Goal: Feedback & Contribution: Submit feedback/report problem

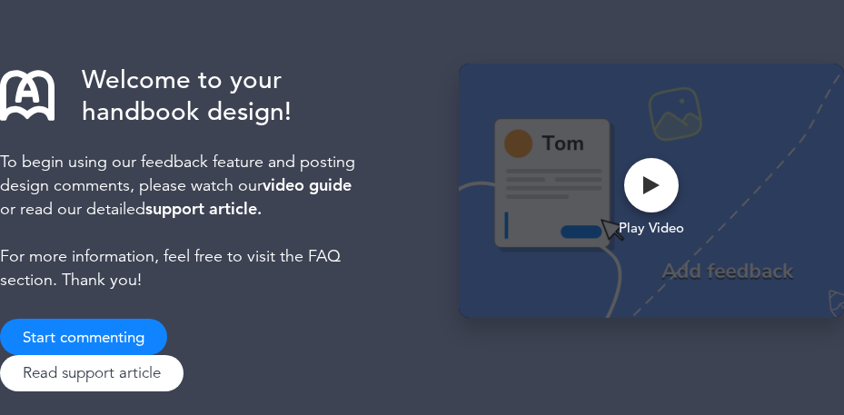
click at [434, 313] on div "Welcome to your handbook design! To begin using our feedback feature and postin…" at bounding box center [422, 223] width 844 height 446
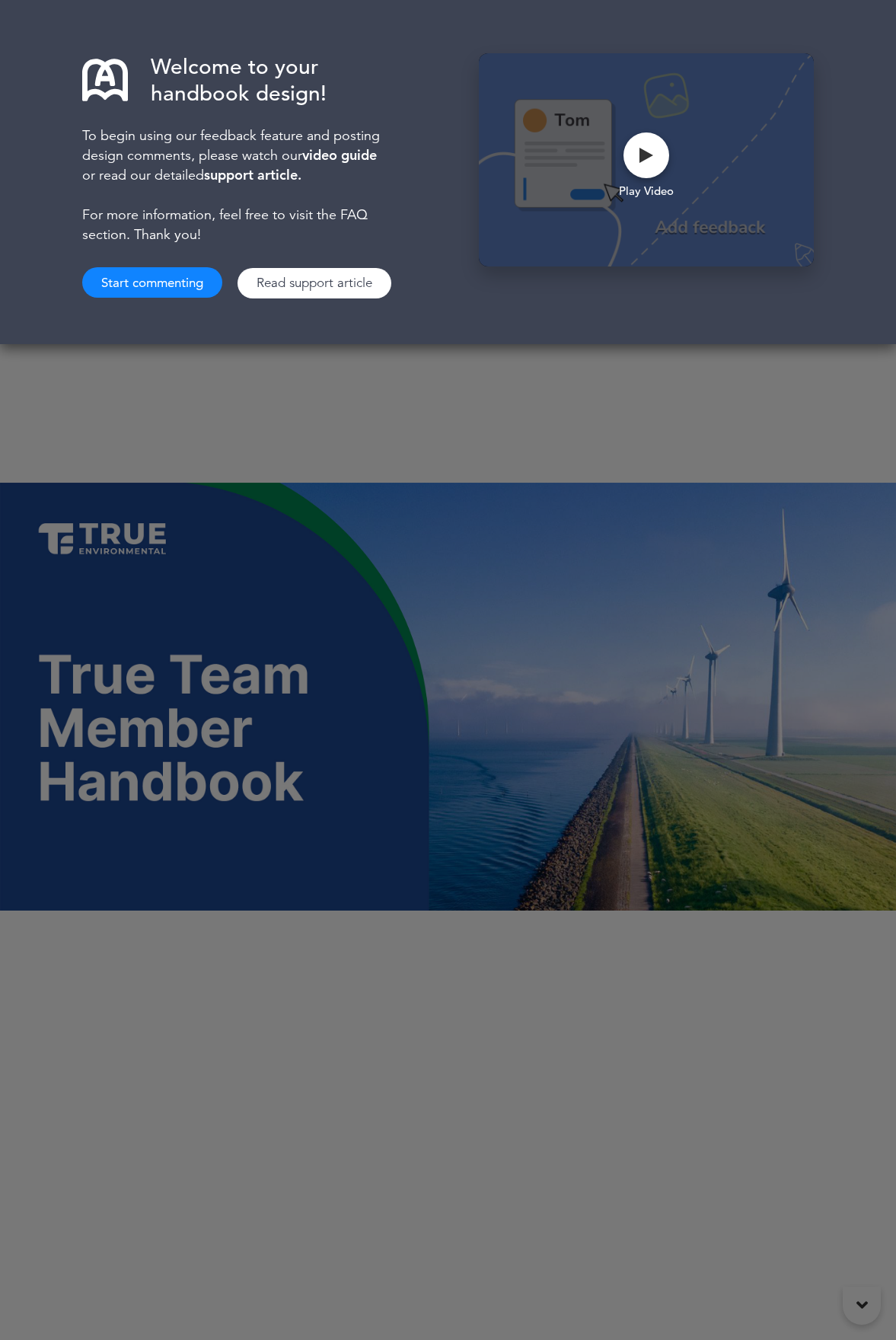
click at [479, 694] on div "Welcome to your handbook design! To begin using our feedback feature and postin…" at bounding box center [448, 670] width 896 height 1340
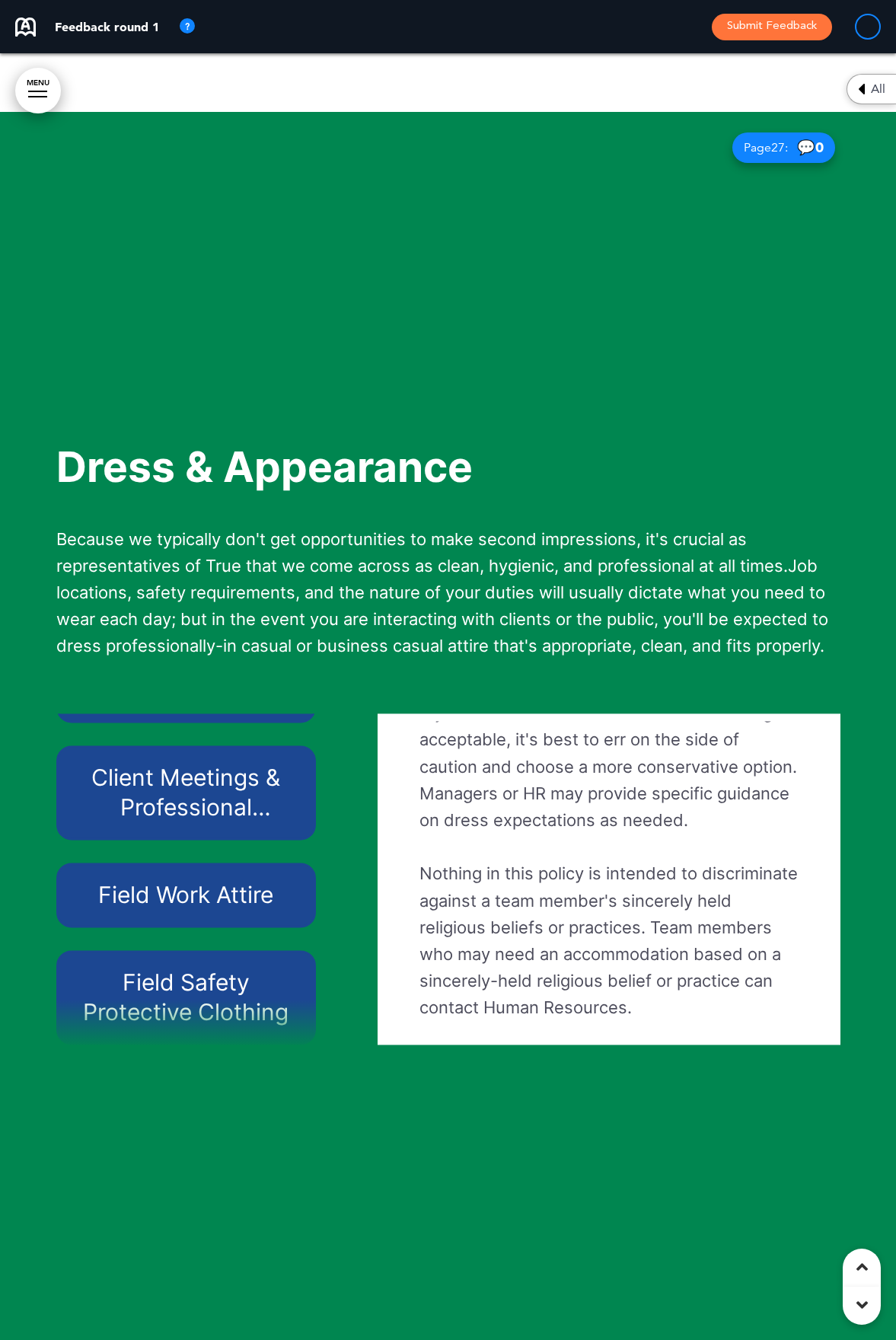
scroll to position [86, 0]
click at [194, 791] on h6 "Field Safety Protective Clothing" at bounding box center [186, 997] width 225 height 60
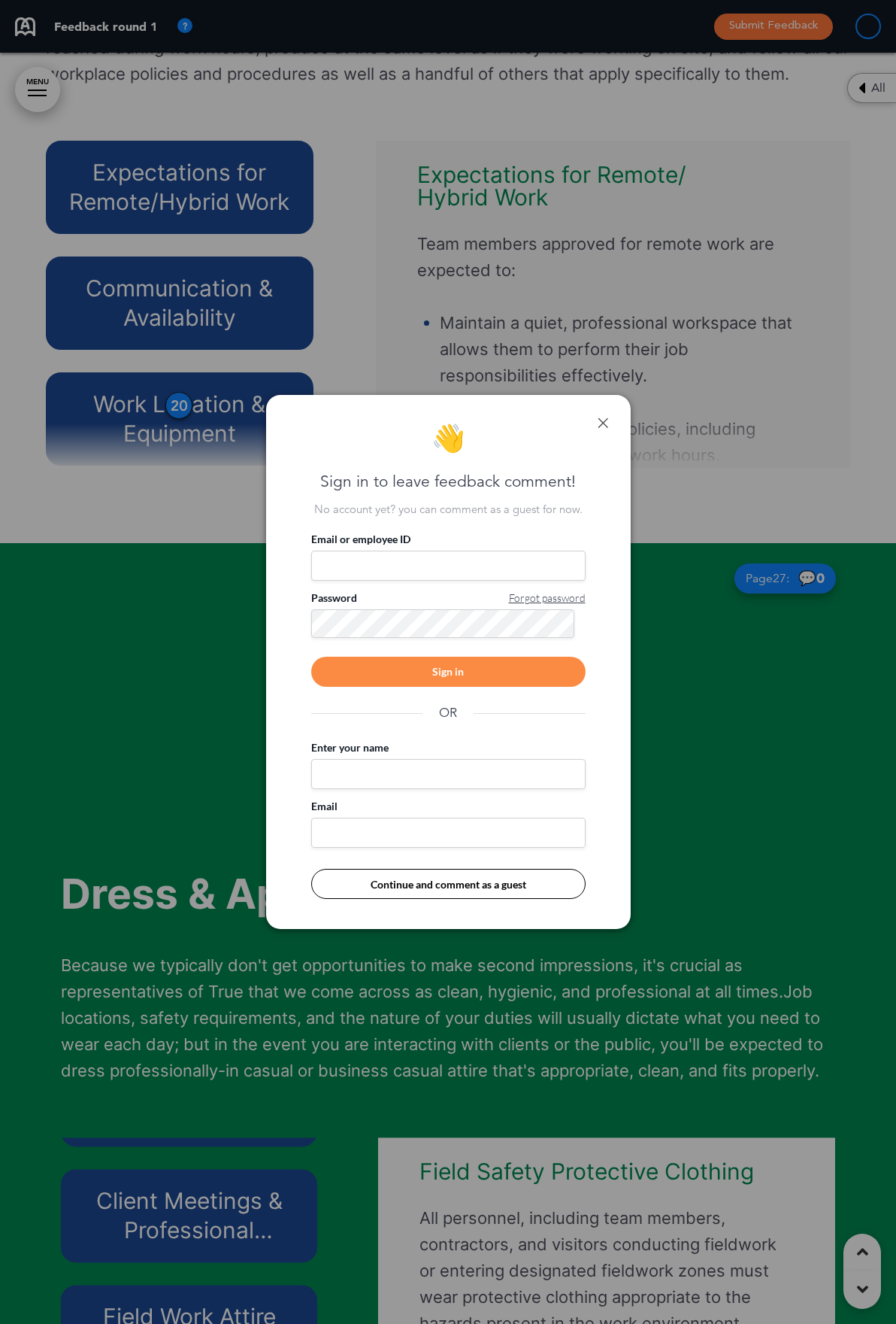
click at [607, 422] on link at bounding box center [603, 423] width 11 height 11
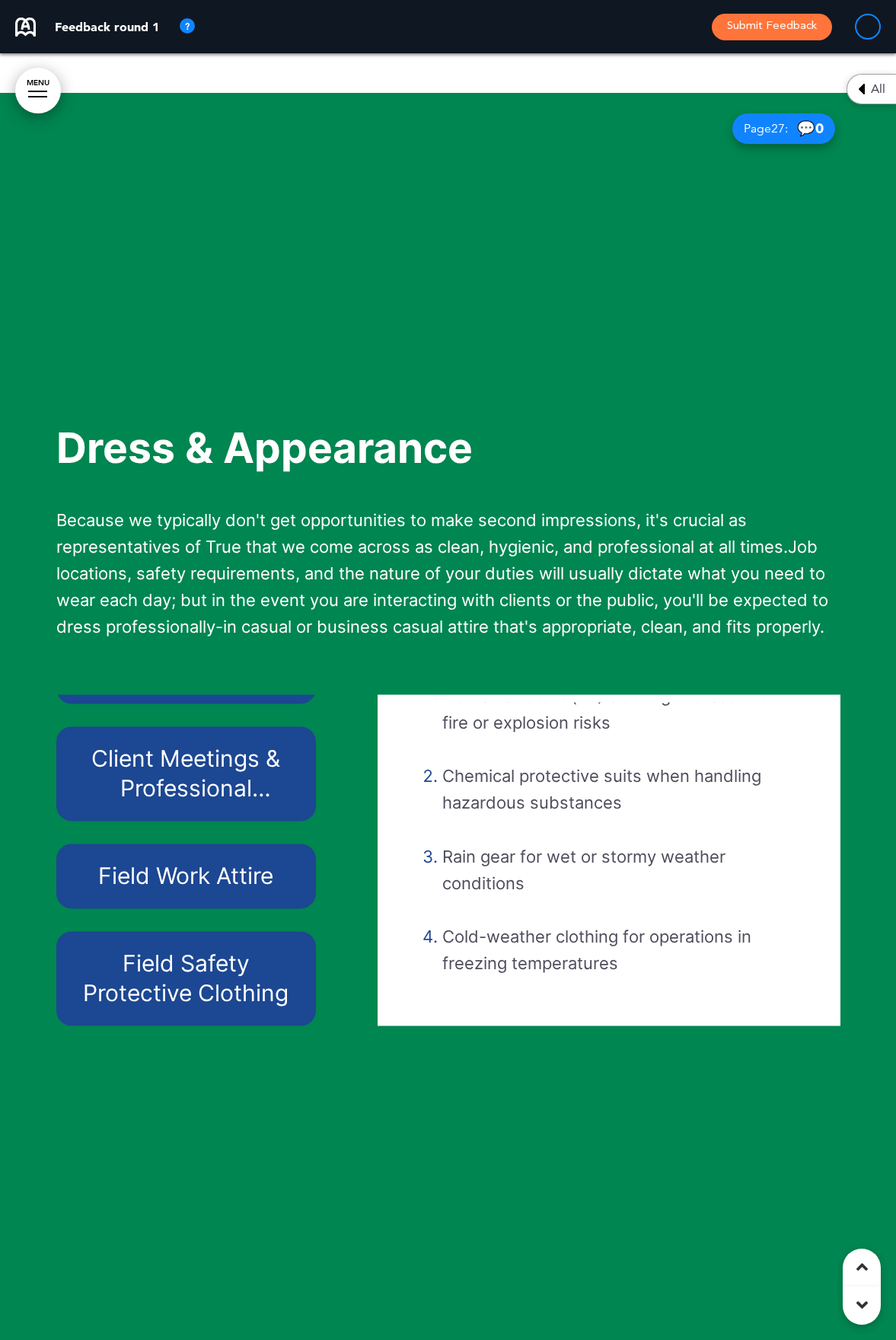
scroll to position [991, 0]
click at [193, 791] on h6 "Field Work Attire" at bounding box center [186, 875] width 225 height 29
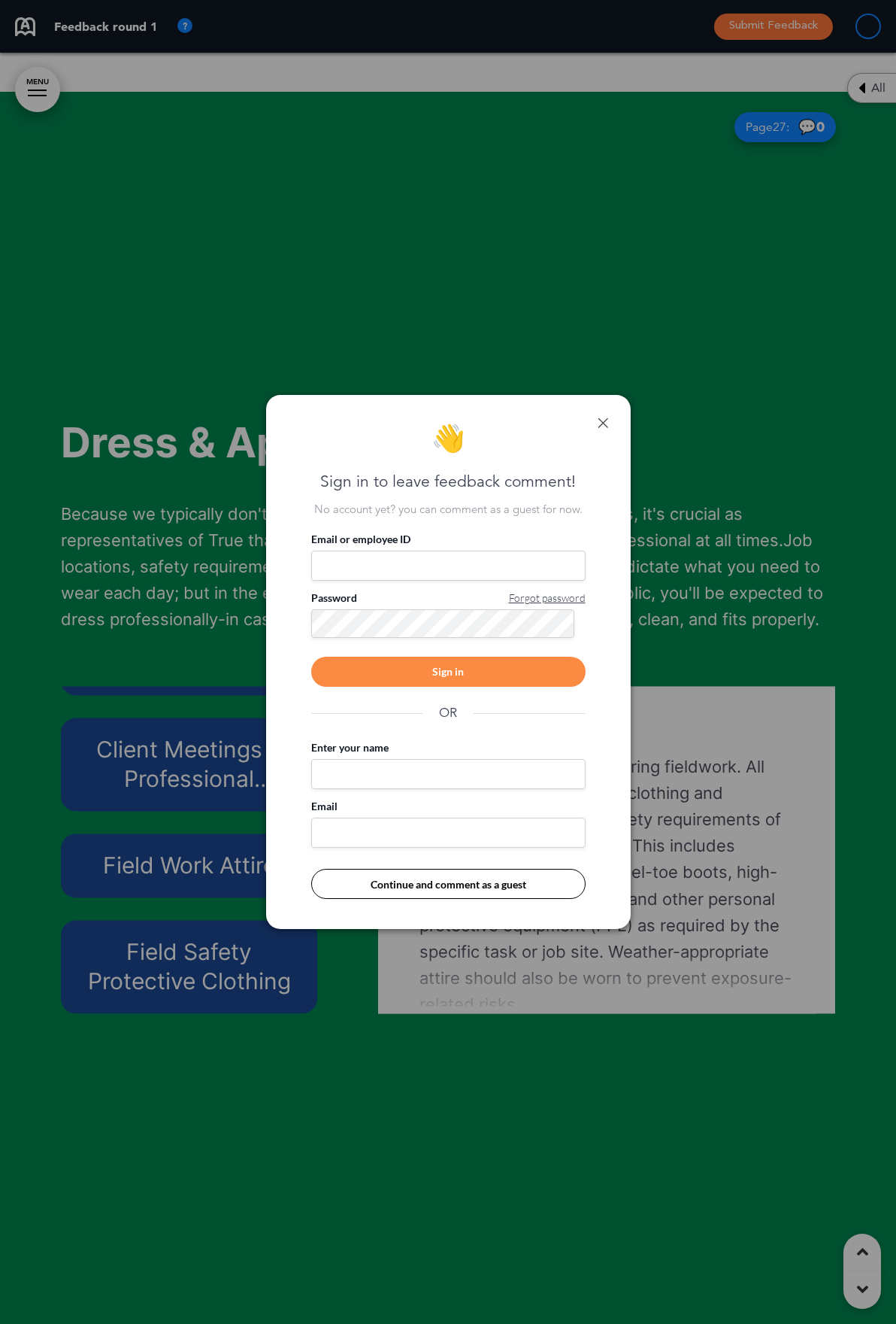
click at [605, 422] on link at bounding box center [603, 423] width 11 height 11
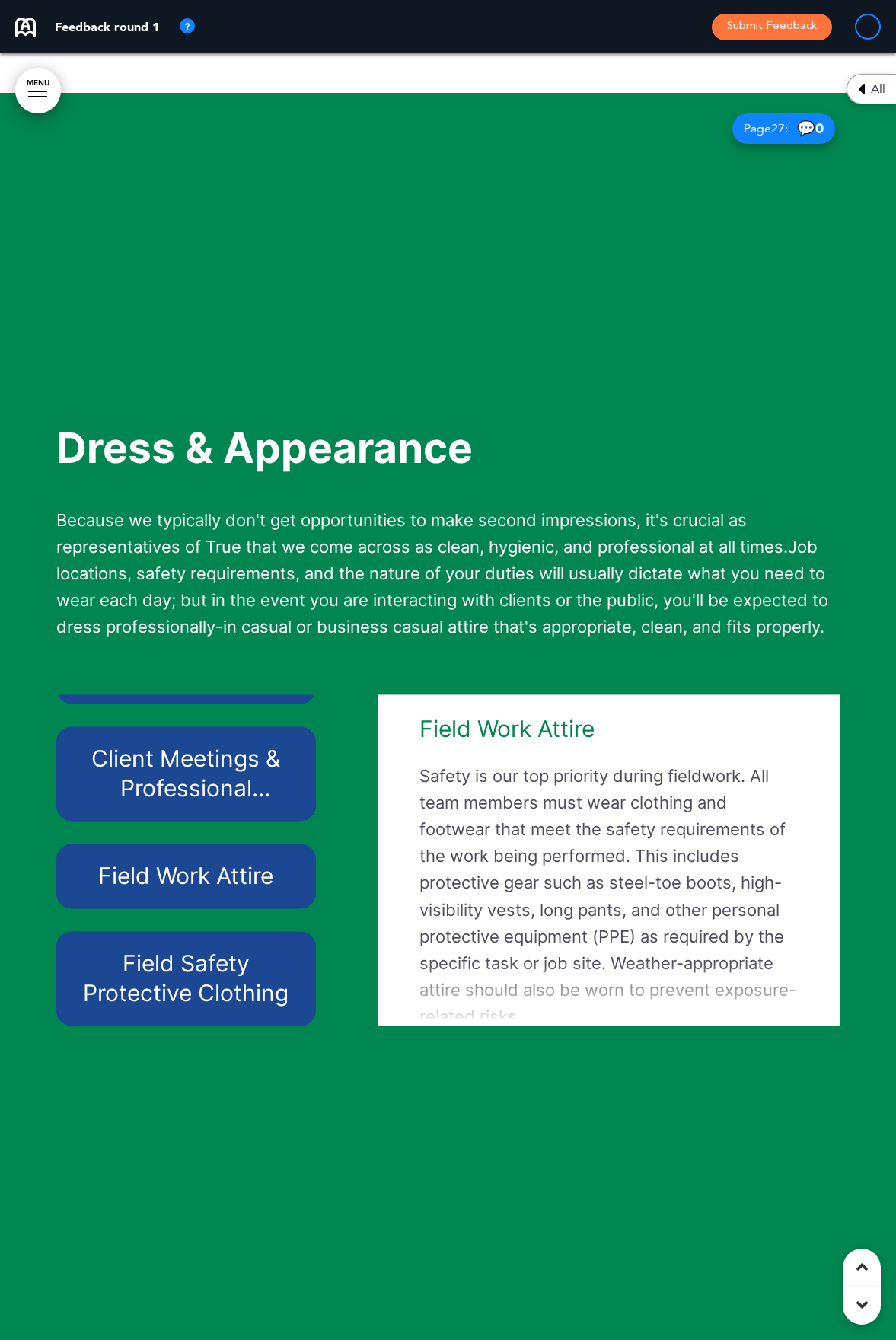
click at [803, 136] on span "💬 0" at bounding box center [811, 127] width 27 height 14
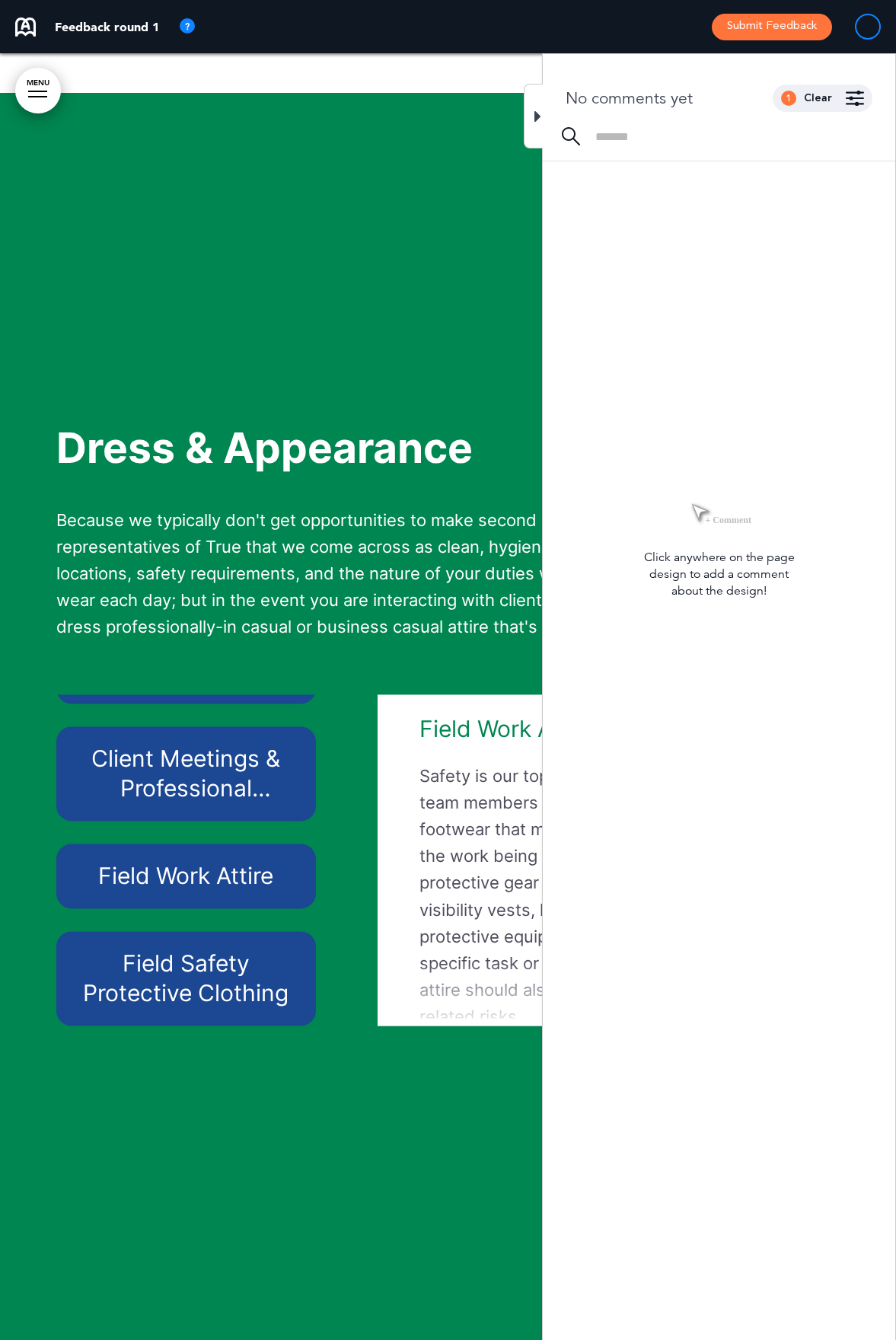
click at [608, 134] on input at bounding box center [735, 136] width 281 height 13
type input "**********"
click at [479, 275] on div at bounding box center [448, 736] width 896 height 1287
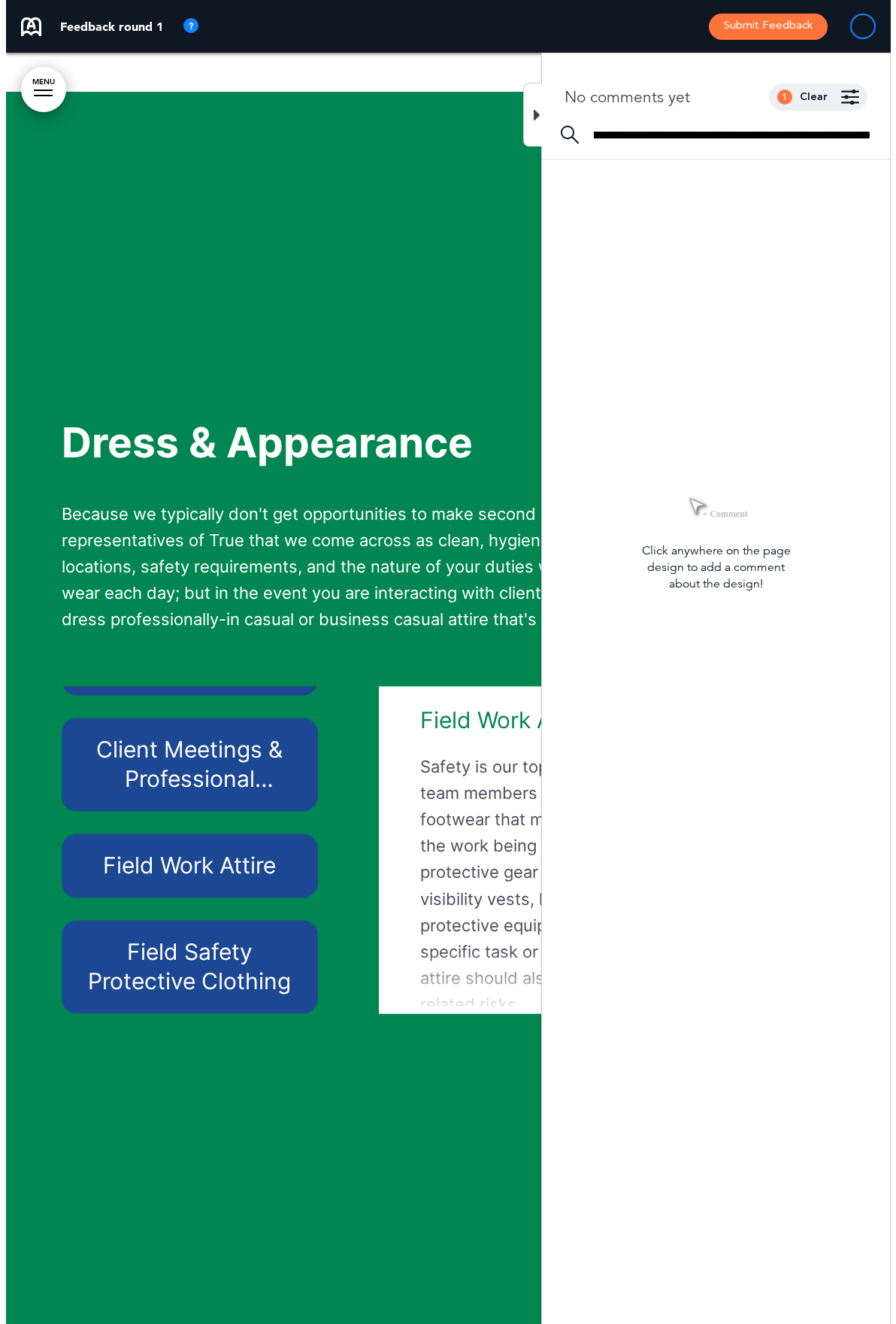
scroll to position [0, 0]
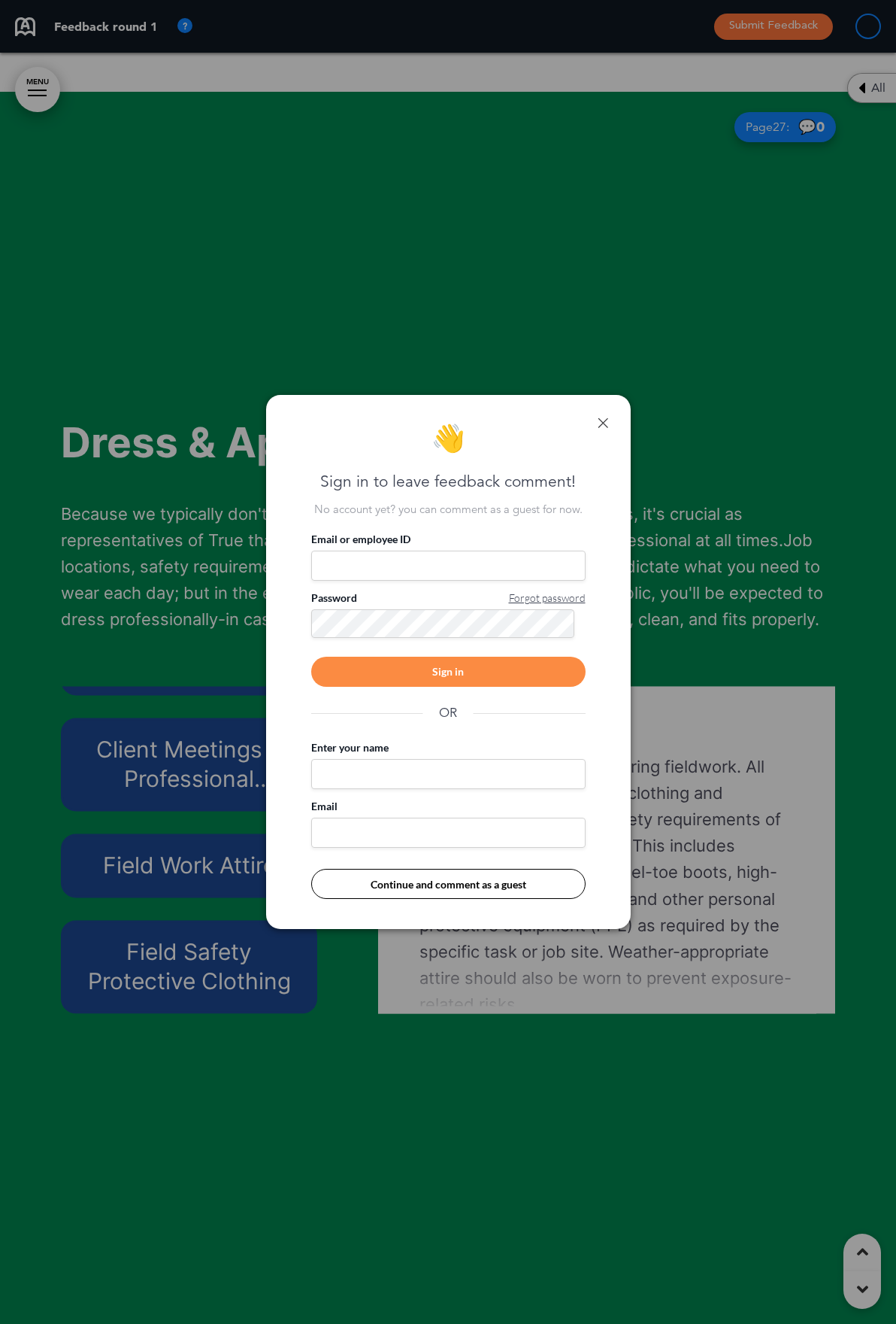
click at [421, 775] on input "Enter your name" at bounding box center [448, 774] width 274 height 30
type input "**********"
click at [412, 781] on input "Email" at bounding box center [448, 833] width 274 height 30
type input "**********"
click at [436, 781] on button "Continue and comment as a guest" at bounding box center [448, 884] width 274 height 30
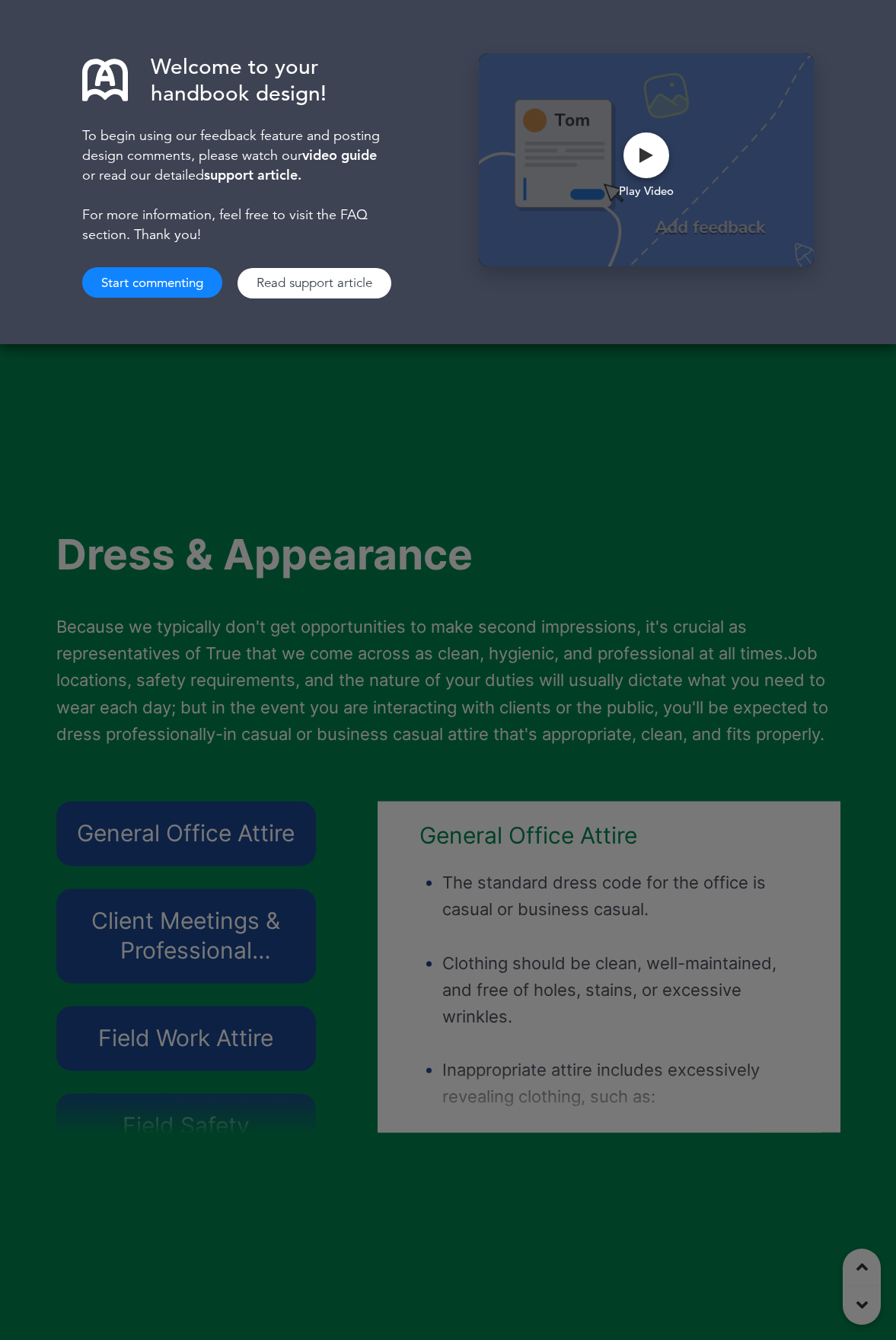
scroll to position [33960, 0]
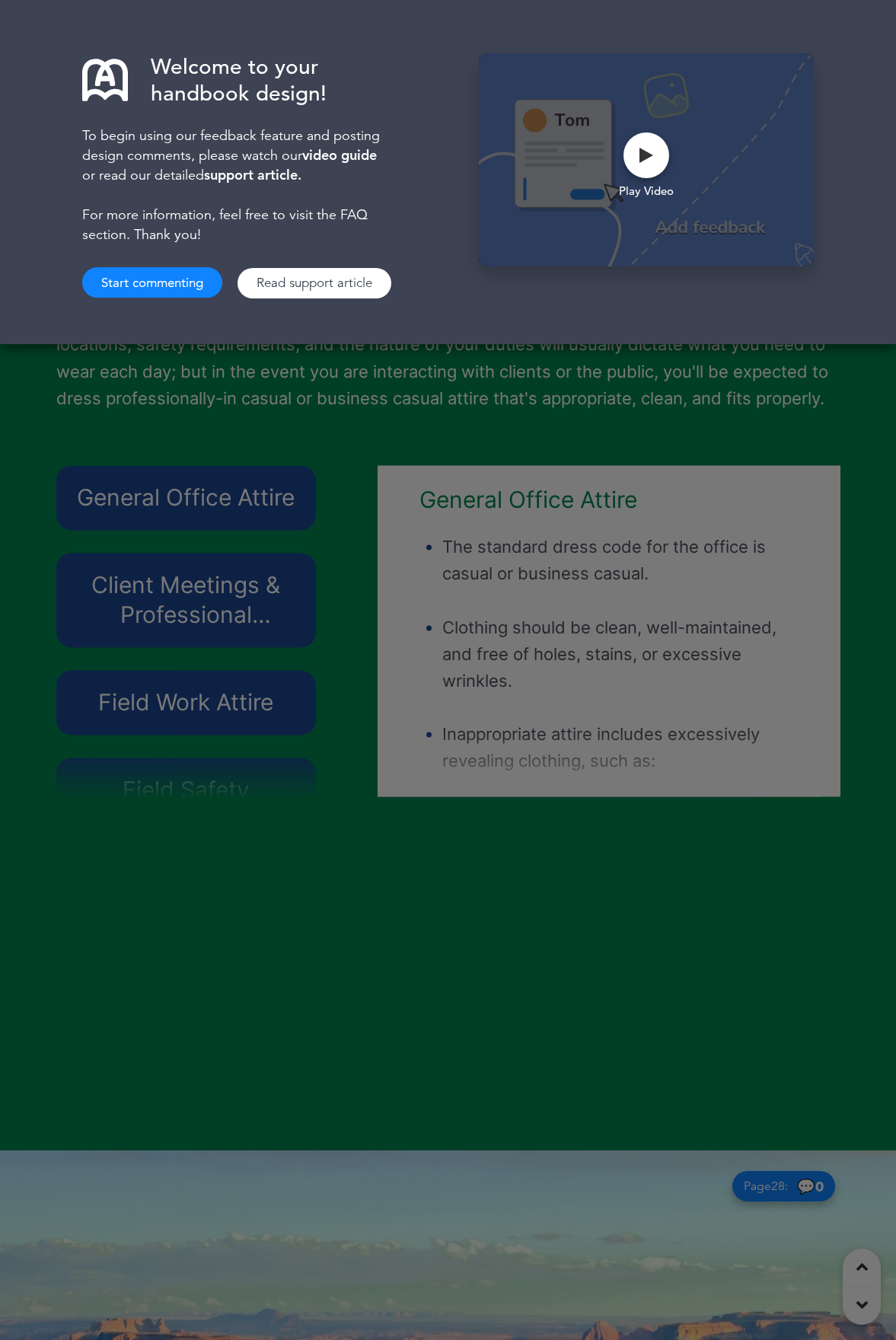
click at [318, 937] on div "Welcome to your handbook design! To begin using our feedback feature and postin…" at bounding box center [448, 670] width 896 height 1340
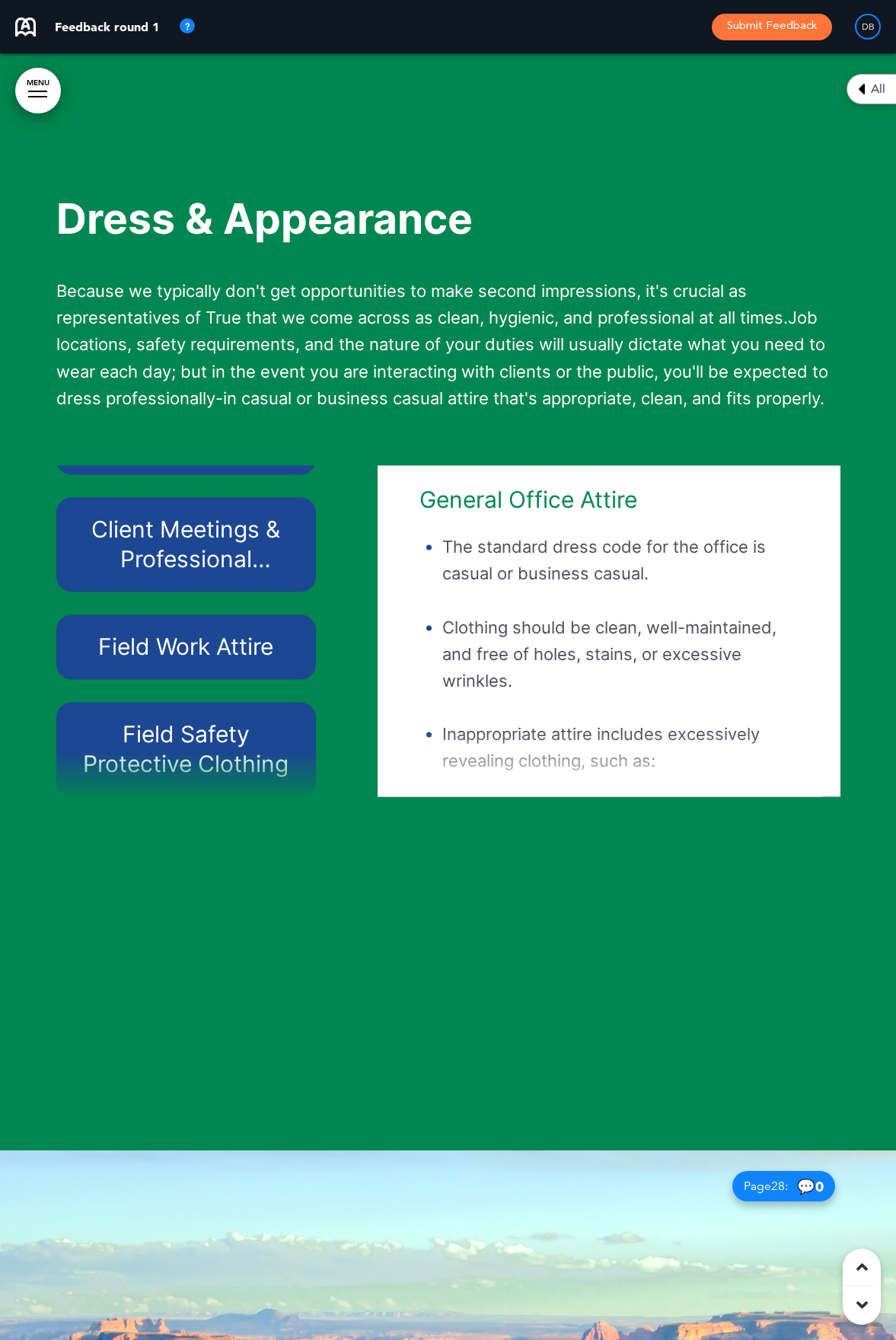
scroll to position [86, 0]
click at [221, 662] on h6 "Field Work Attire" at bounding box center [186, 647] width 225 height 29
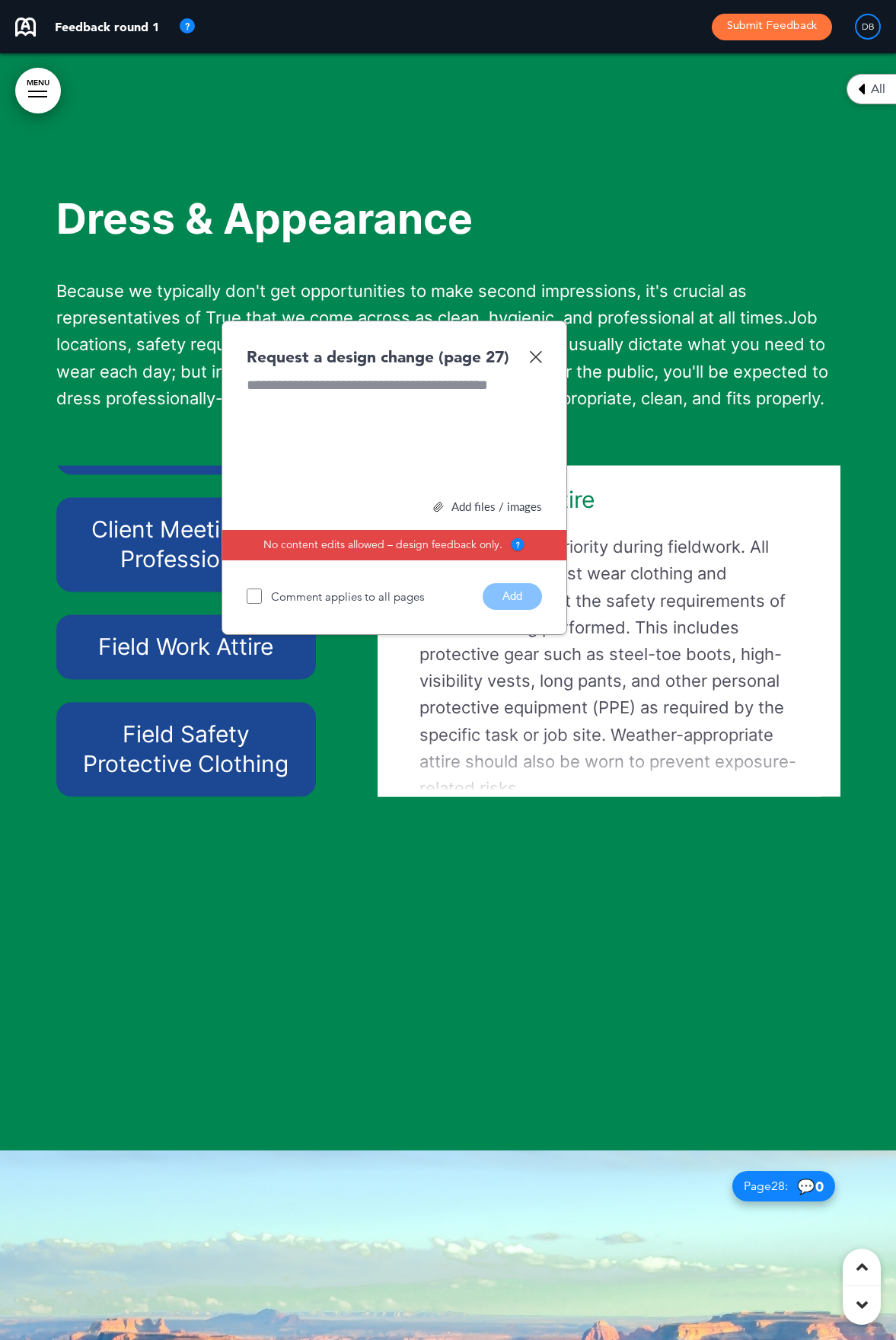
click at [542, 411] on div "Request a design change (page 27) Add files / images Select or drag & drop your…" at bounding box center [394, 477] width 345 height 314
click at [666, 596] on p "Safety is our top priority during fieldwork. All team members must wear clothin…" at bounding box center [609, 668] width 379 height 268
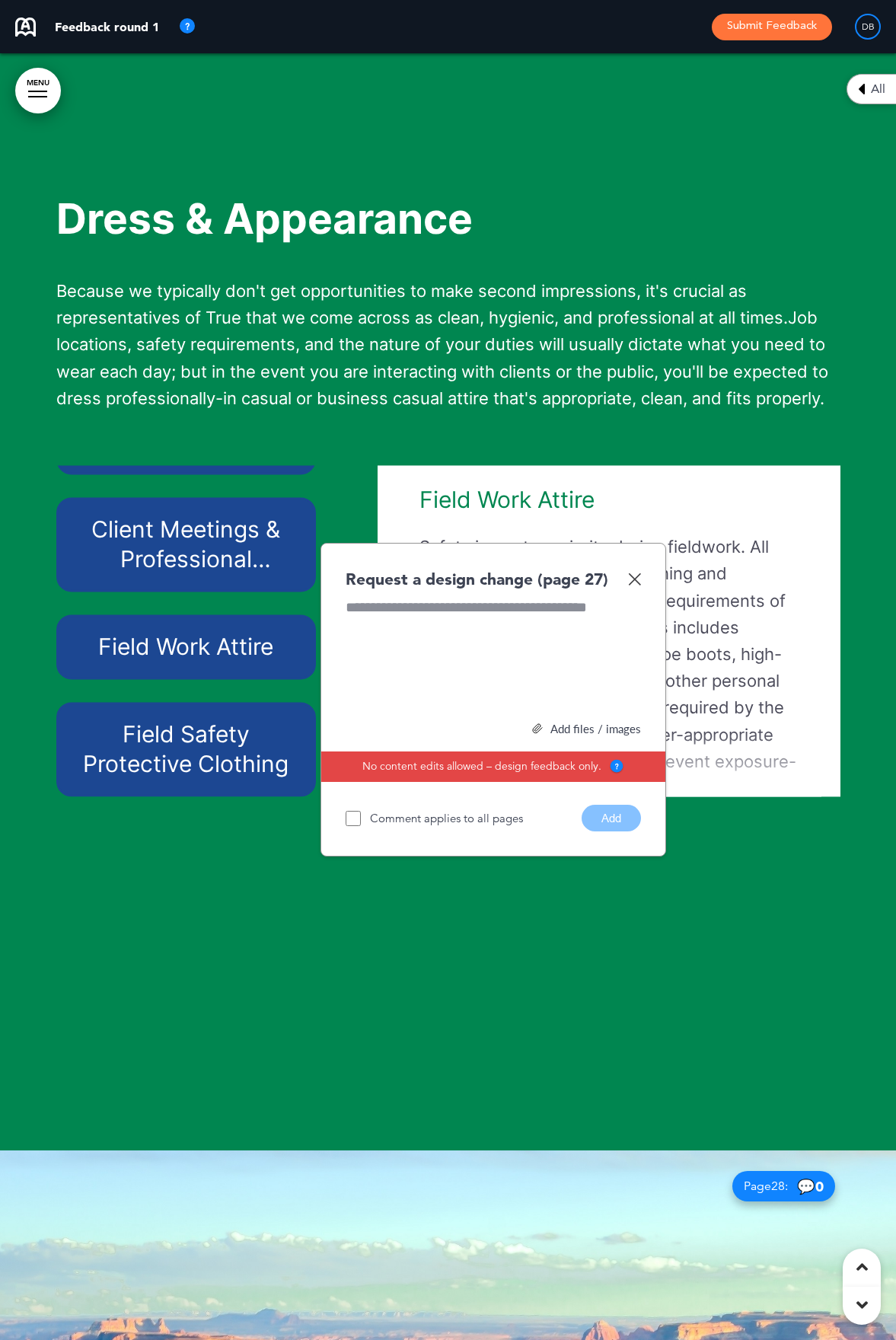
click at [703, 595] on p "Safety is our top priority during fieldwork. All team members must wear clothin…" at bounding box center [609, 668] width 379 height 268
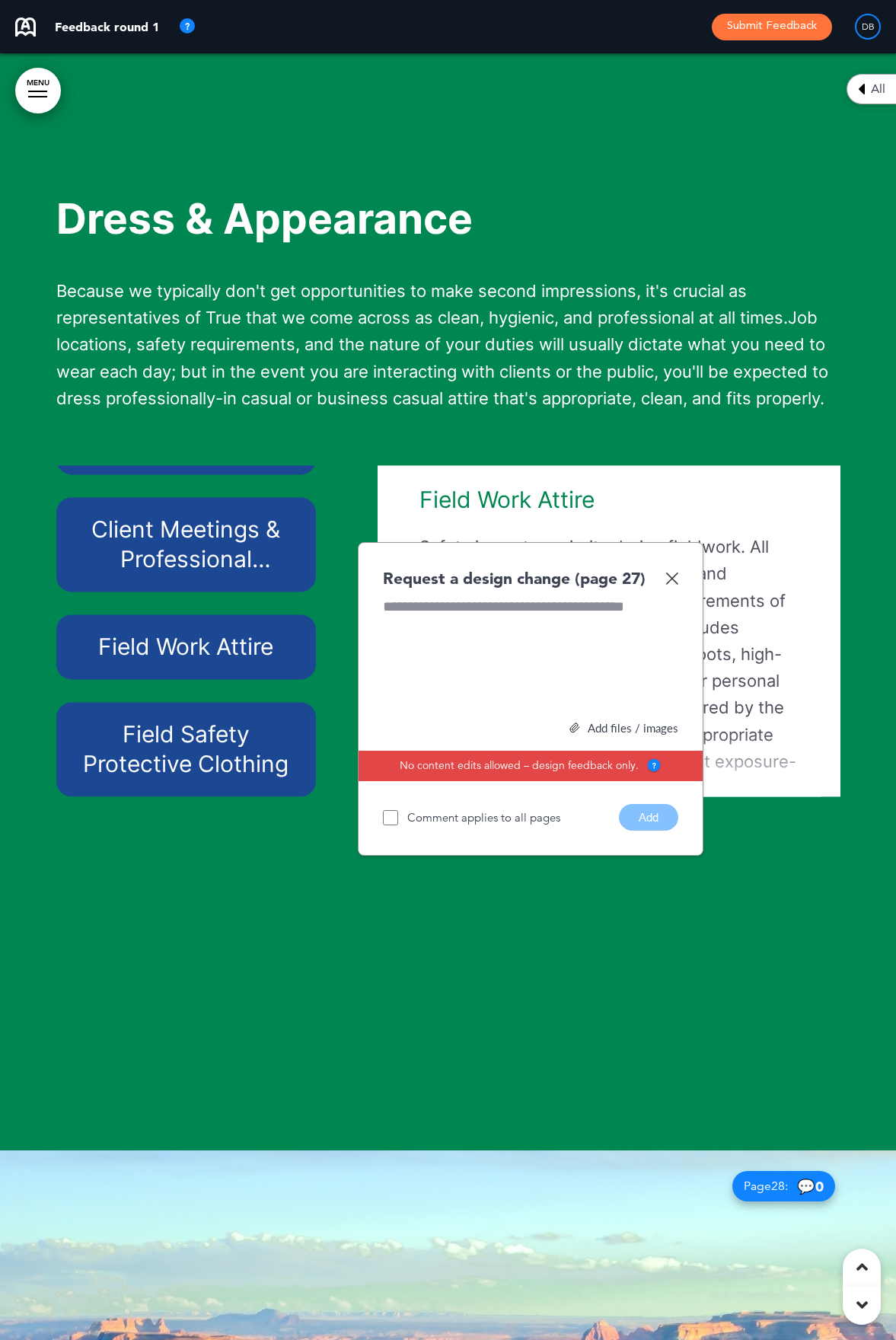
click at [669, 584] on img at bounding box center [671, 578] width 13 height 13
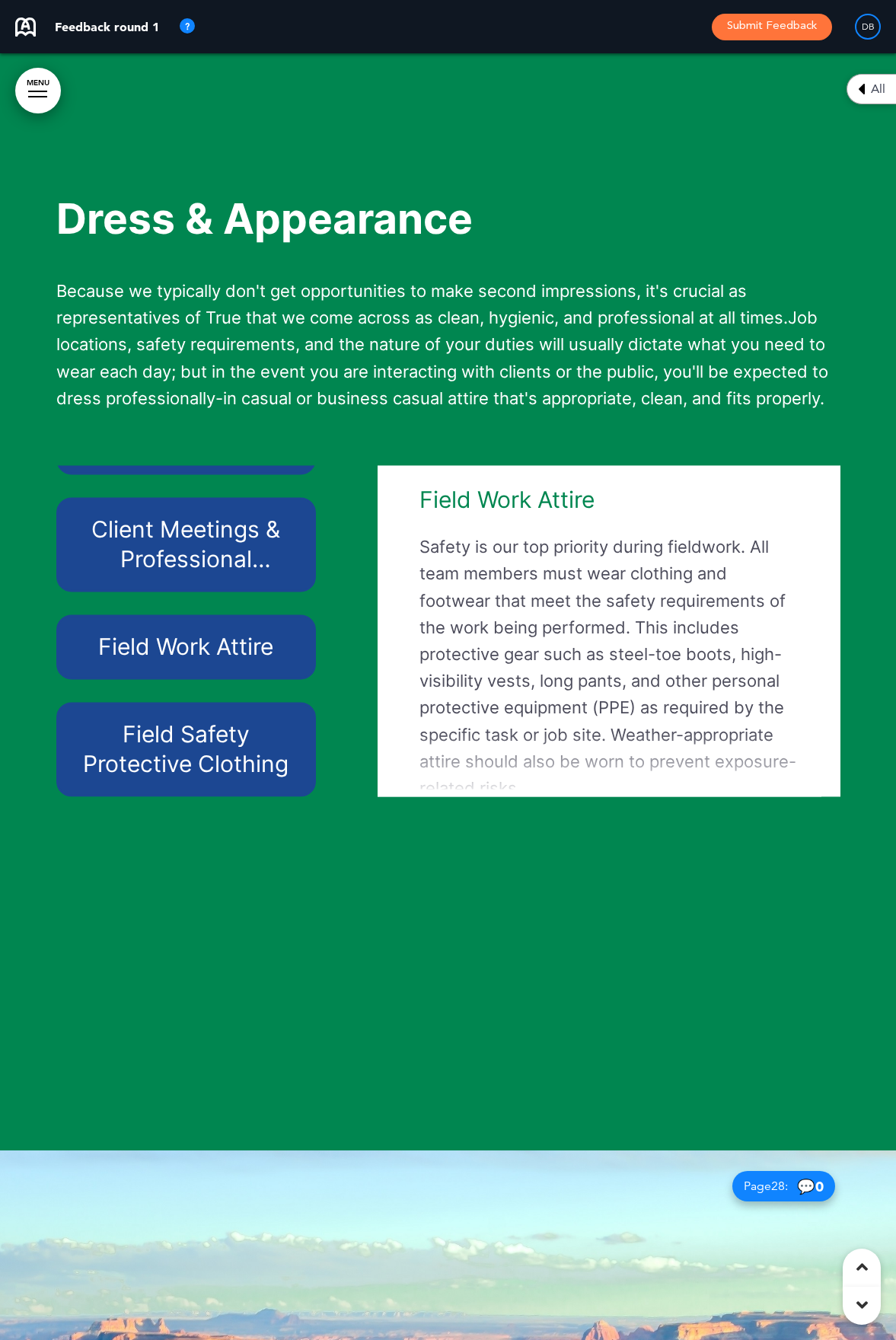
click at [517, 596] on p "Safety is our top priority during fieldwork. All team members must wear clothin…" at bounding box center [609, 668] width 379 height 268
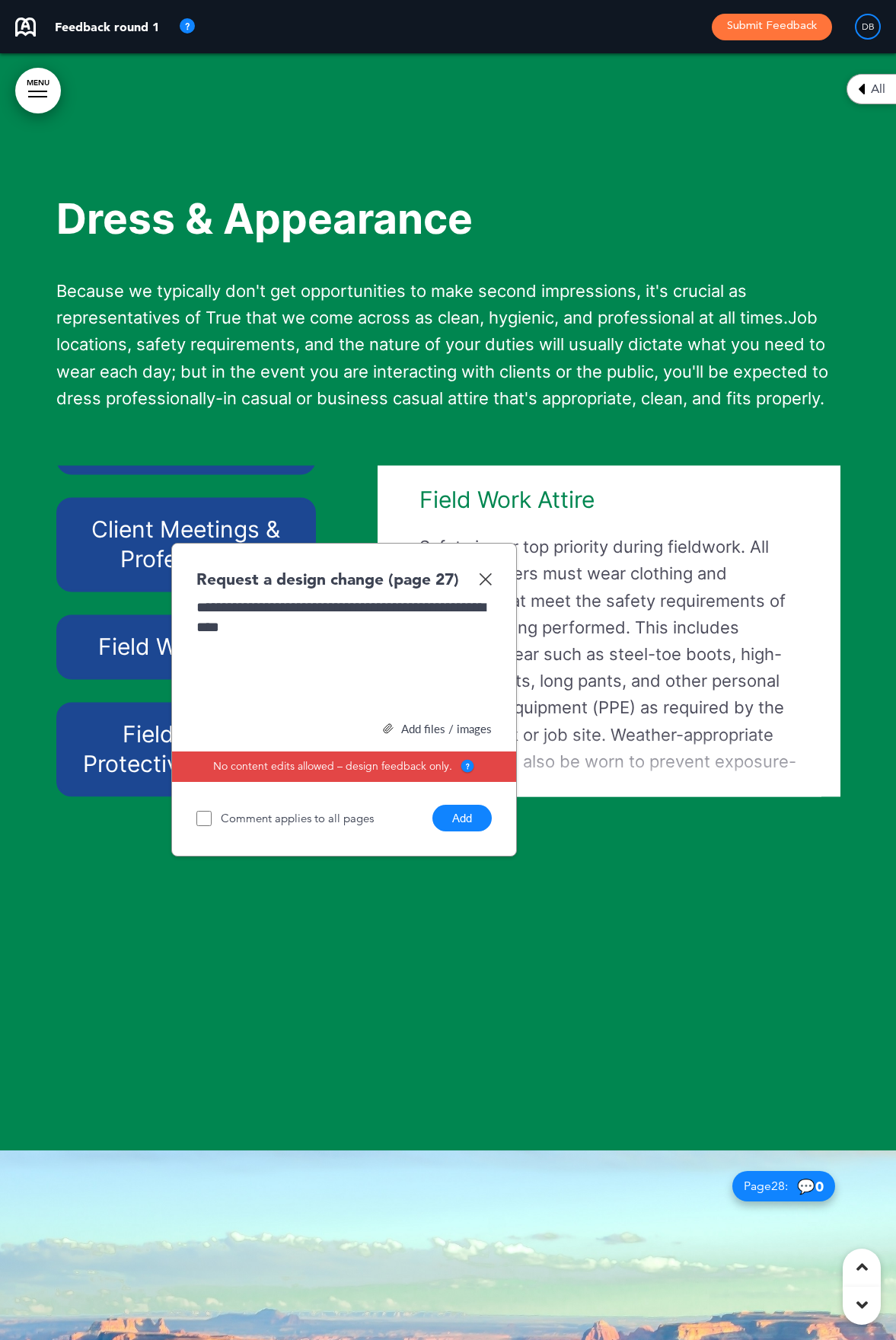
click at [271, 683] on div "**********" at bounding box center [344, 655] width 295 height 114
drag, startPoint x: 342, startPoint y: 609, endPoint x: 342, endPoint y: 641, distance: 32.0
click at [342, 641] on div "**********" at bounding box center [344, 699] width 345 height 314
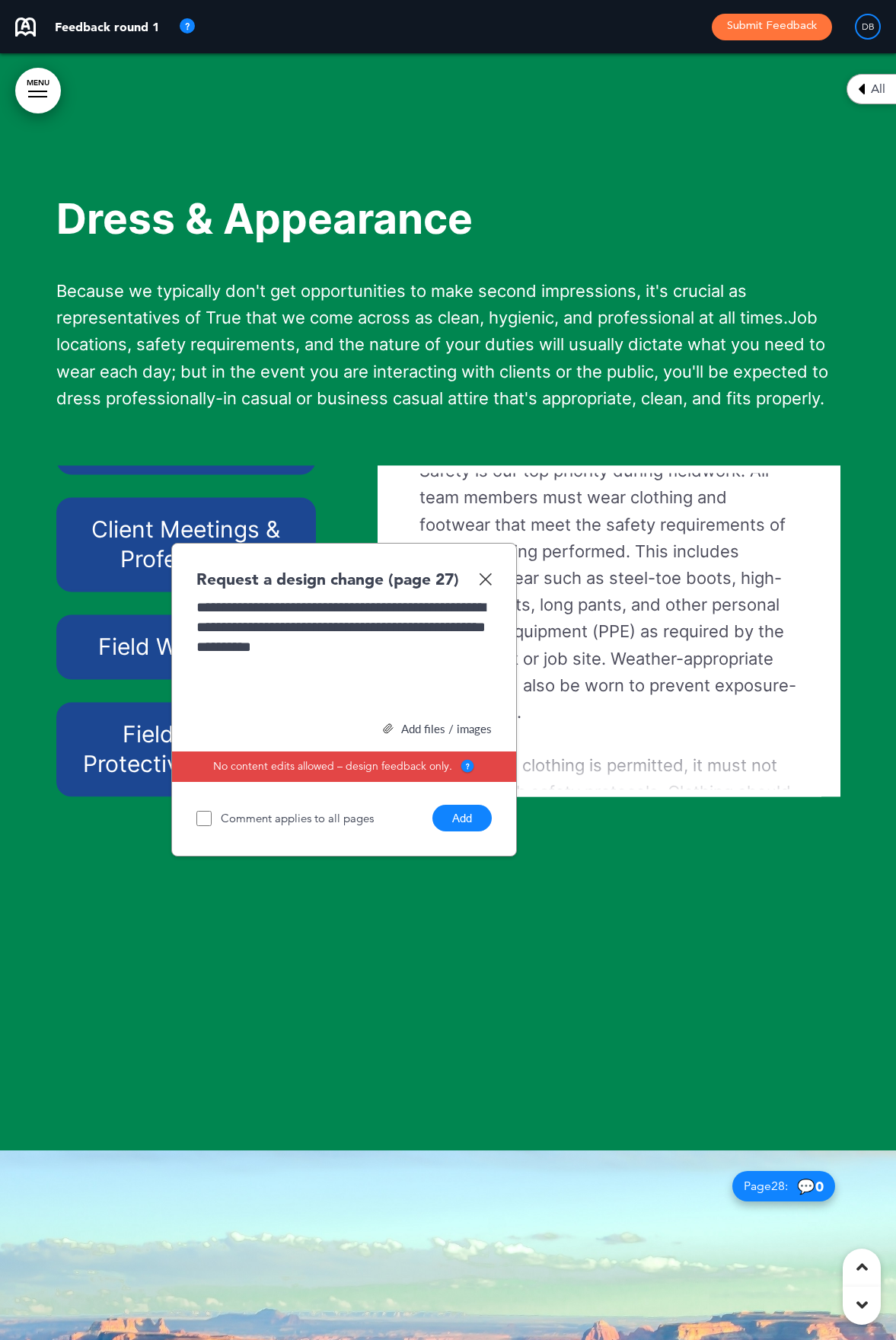
click at [380, 700] on div "**********" at bounding box center [344, 655] width 295 height 114
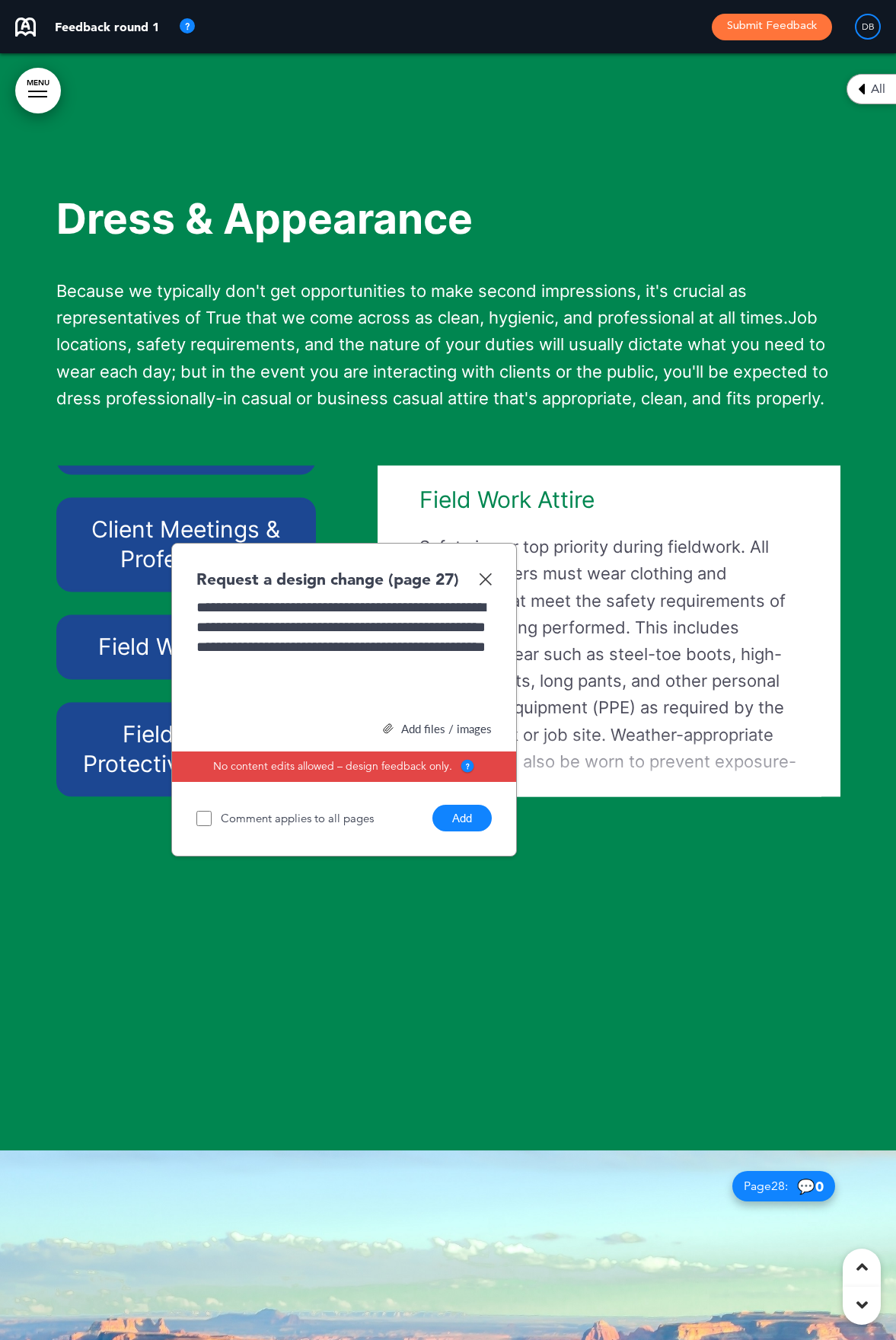
click at [462, 832] on button "Add" at bounding box center [462, 818] width 60 height 27
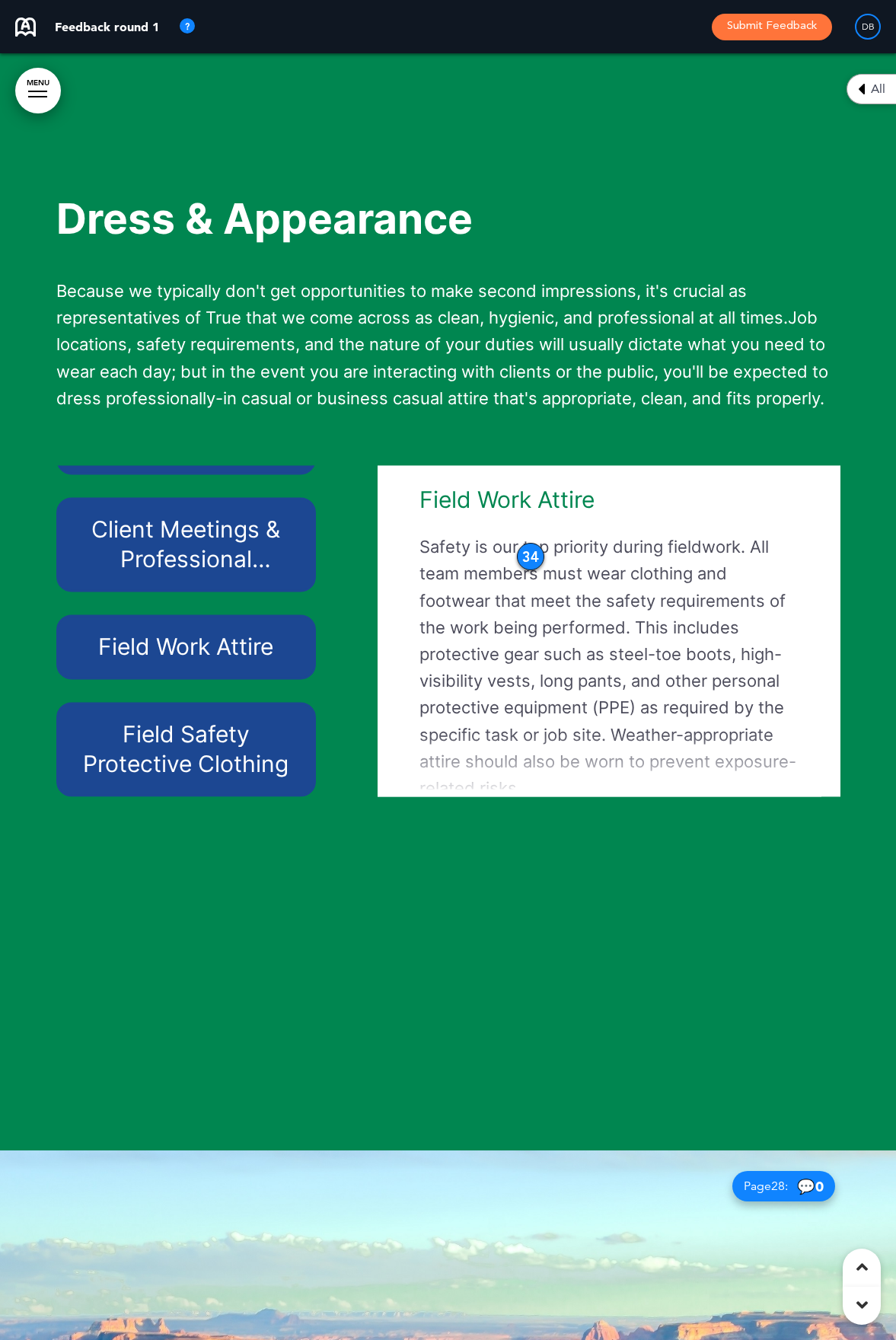
scroll to position [34037, 0]
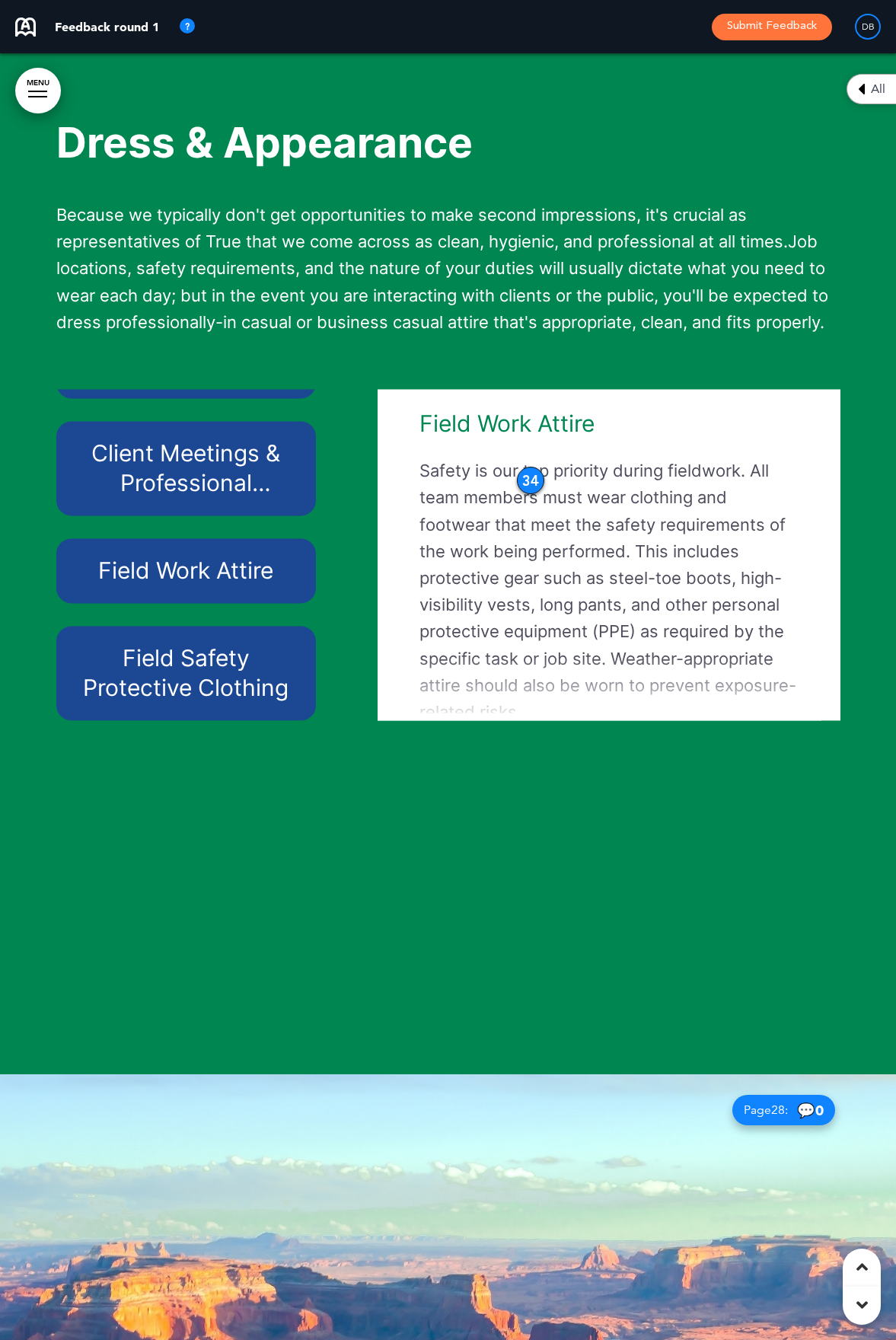
click at [185, 499] on h6 "Client Meetings & Professional Representation" at bounding box center [186, 469] width 225 height 60
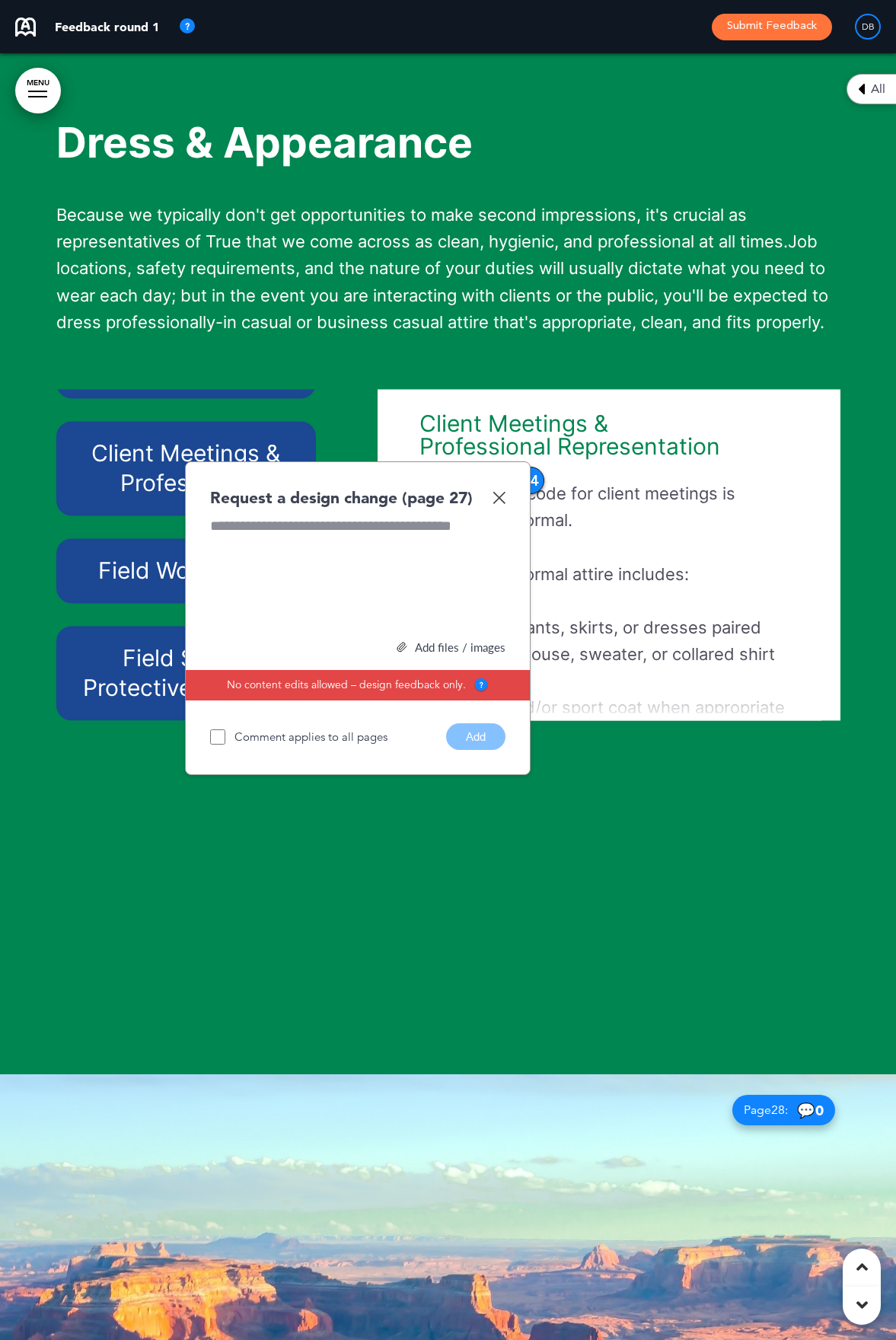
click at [500, 504] on img at bounding box center [499, 497] width 13 height 13
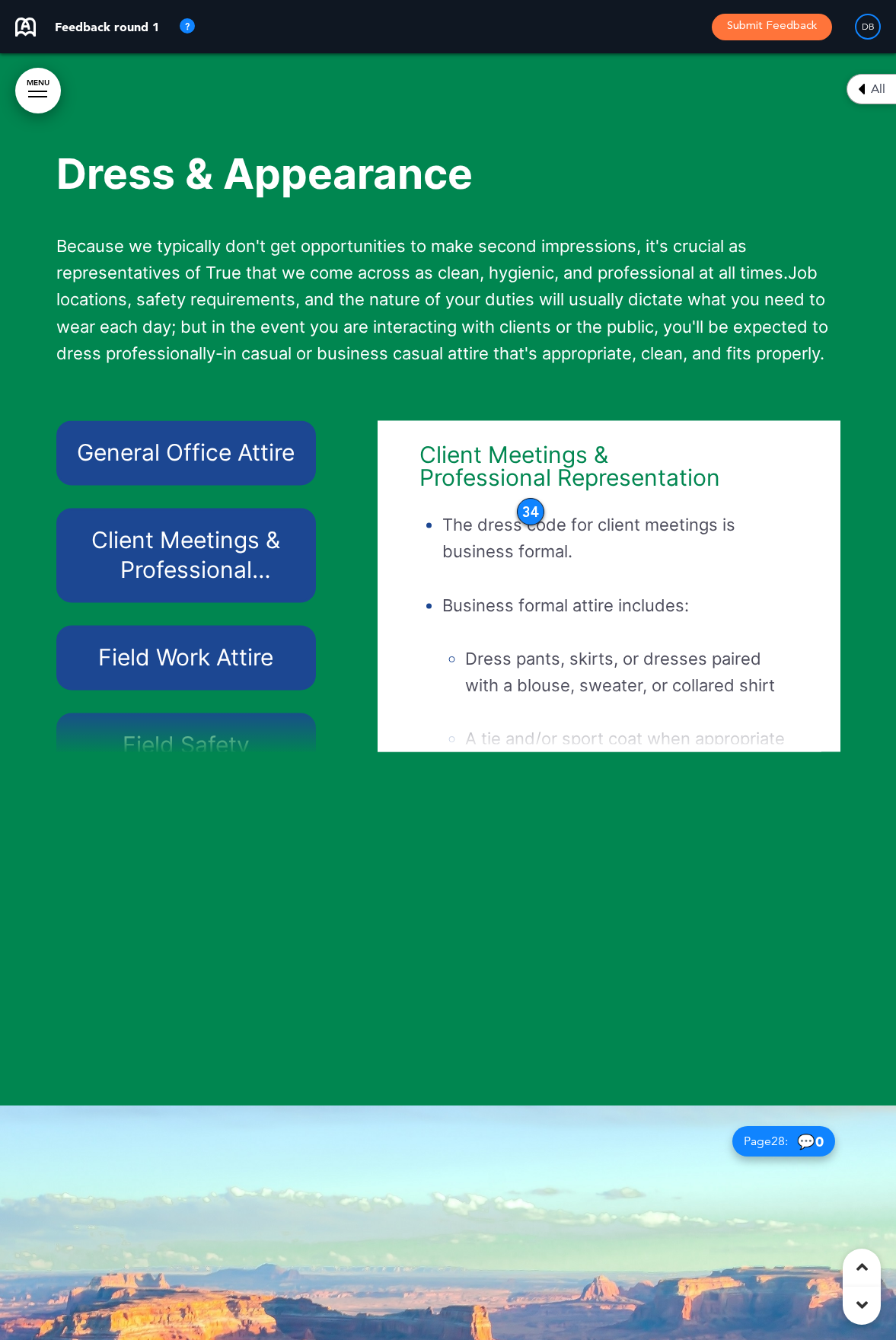
scroll to position [33884, 0]
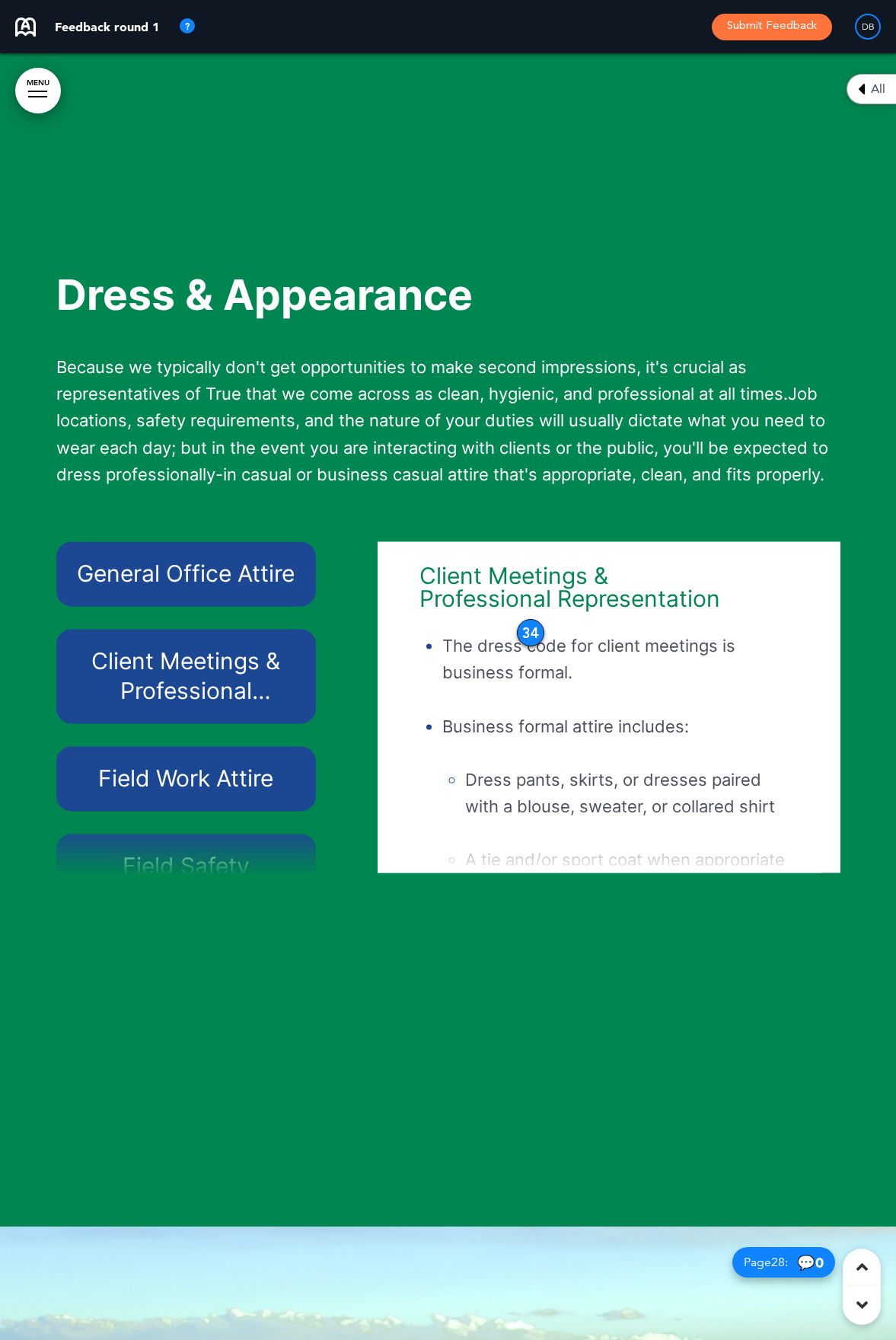
click at [535, 647] on div "34" at bounding box center [531, 632] width 28 height 28
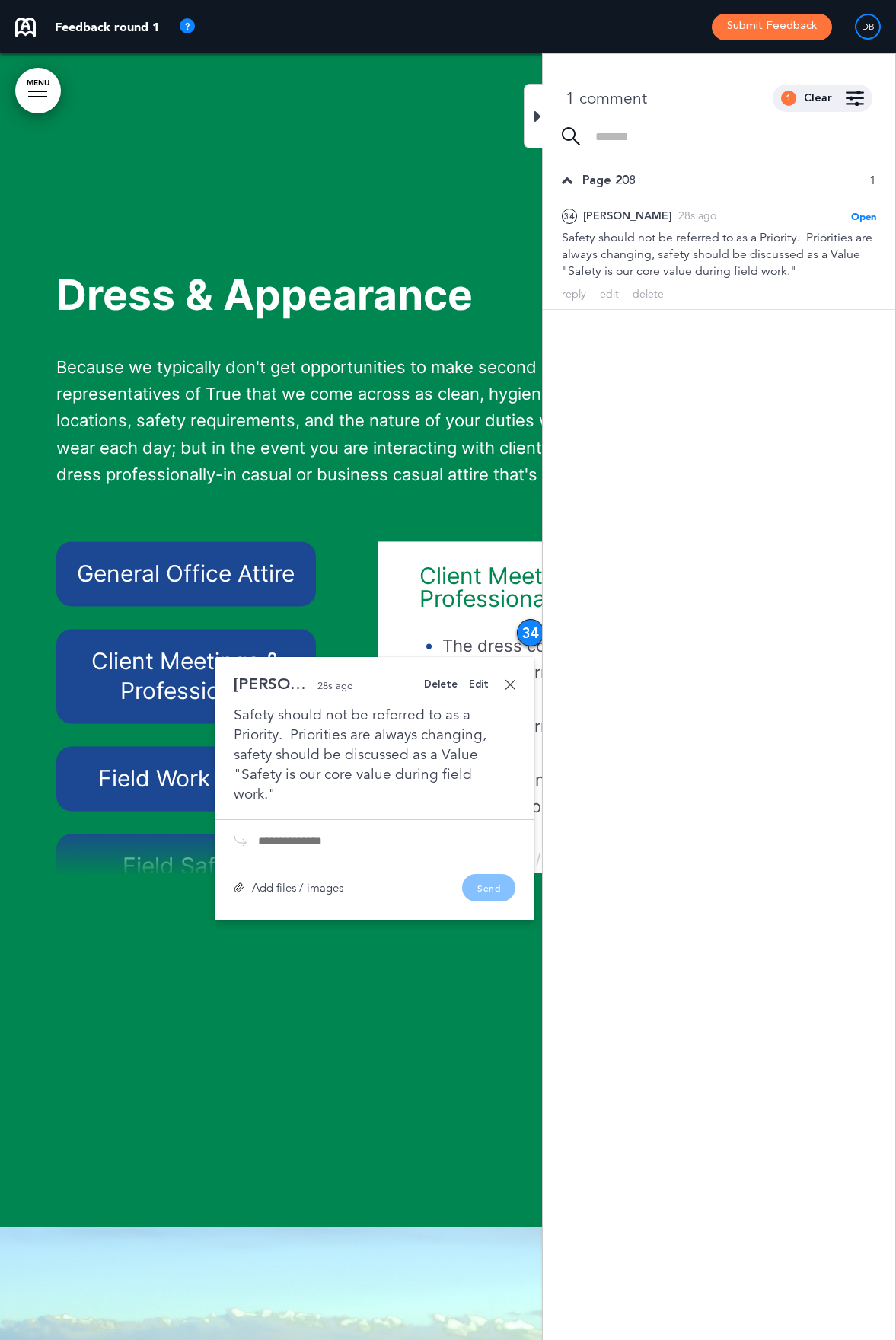
click at [345, 516] on p "Because we typically don't get opportunities to make second impressions, it's c…" at bounding box center [448, 435] width 784 height 161
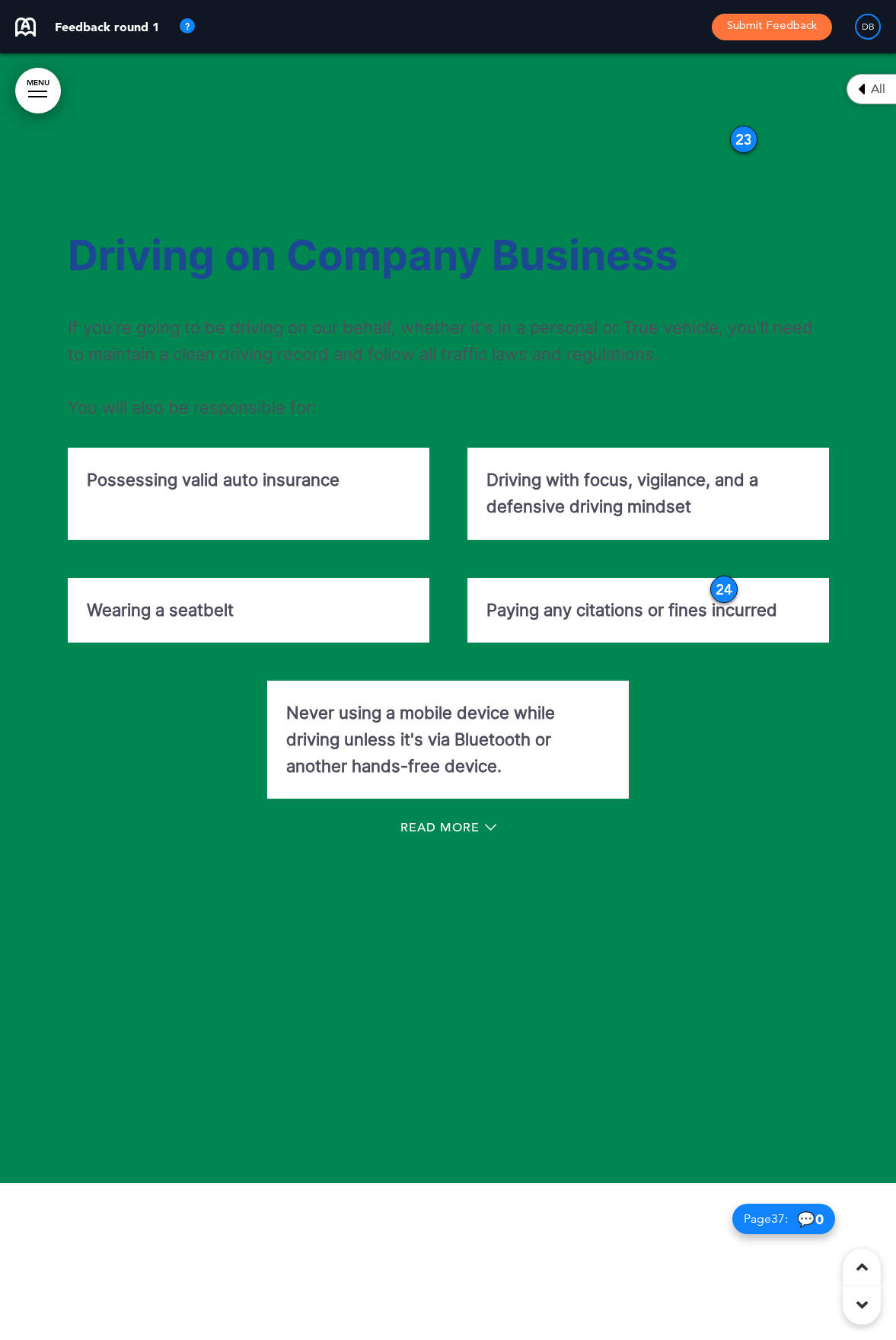
scroll to position [45535, 0]
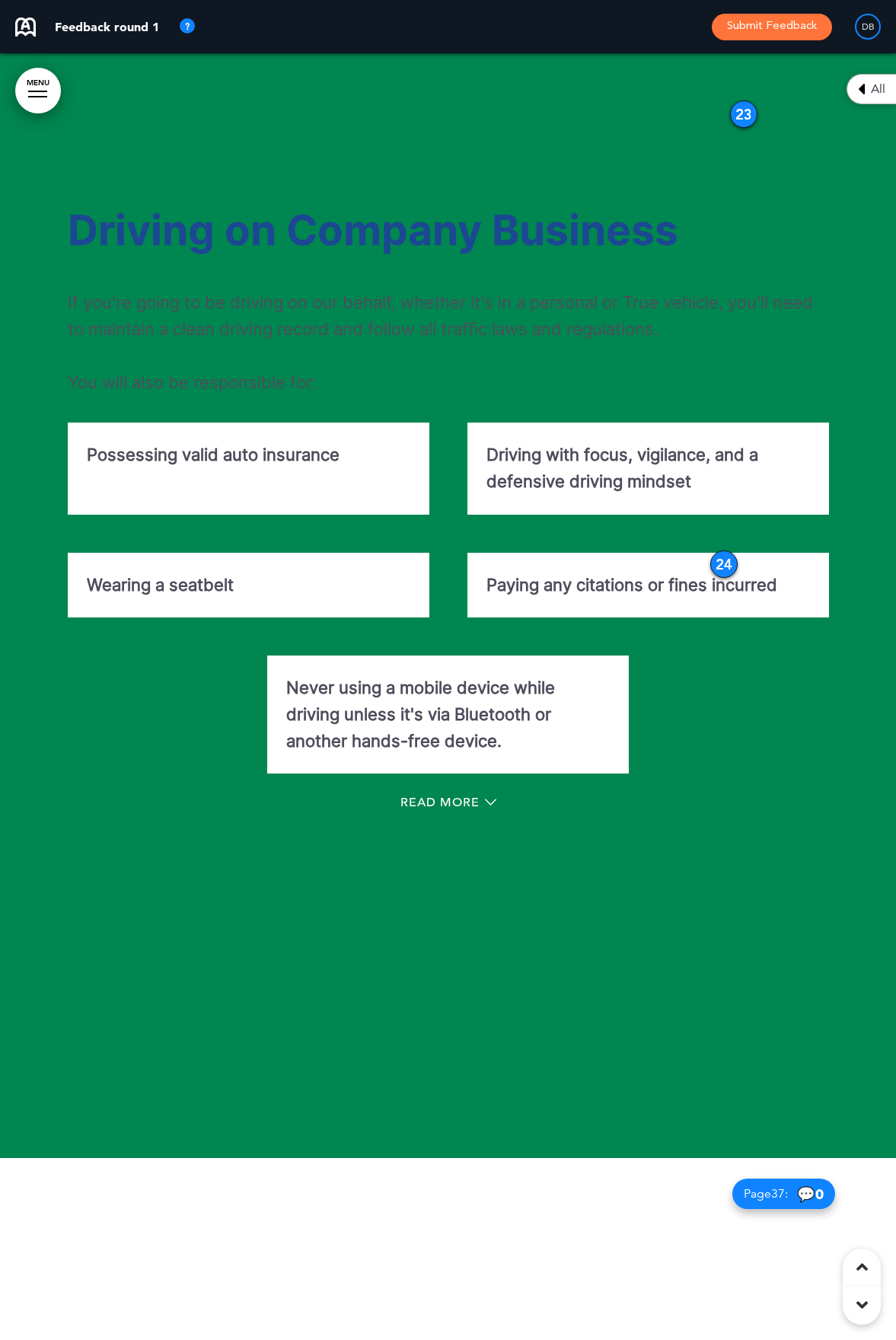
click at [724, 578] on div "24" at bounding box center [723, 564] width 28 height 28
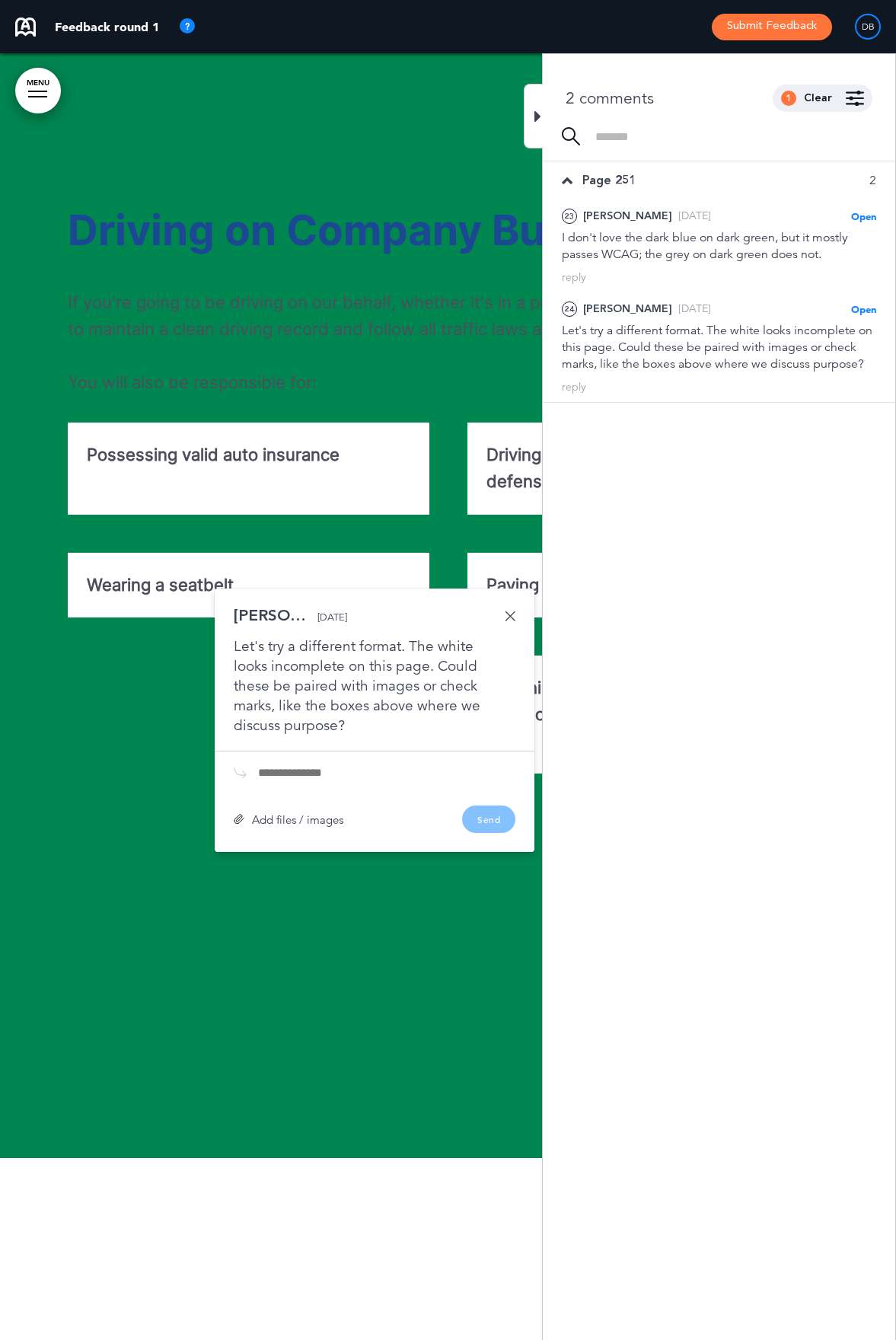
click at [469, 397] on div "Driving on Company Business If you're going to be driving on our behalf, whethe…" at bounding box center [448, 303] width 761 height 187
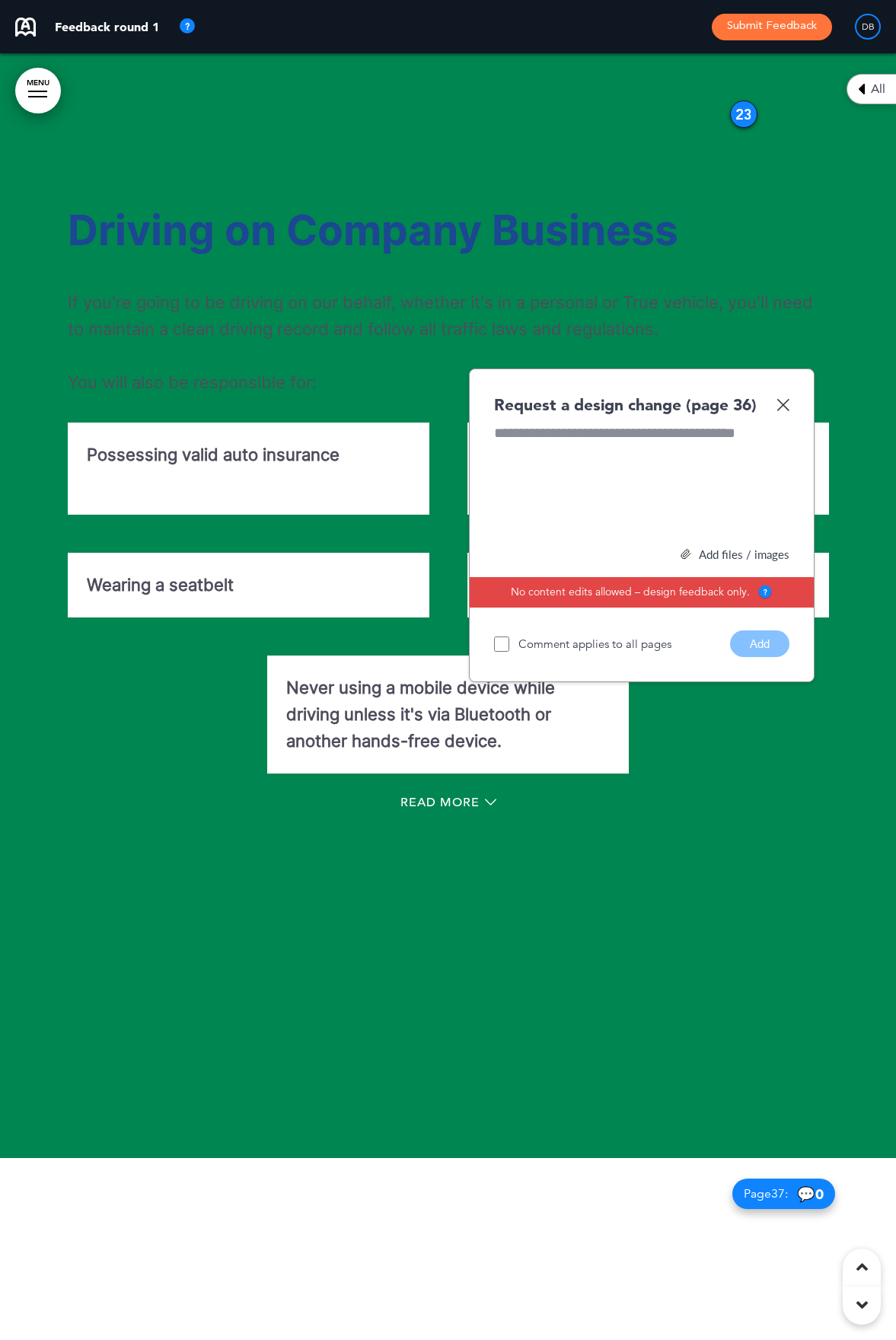
click at [469, 397] on div "Driving on Company Business If you're going to be driving on our behalf, whethe…" at bounding box center [448, 303] width 761 height 187
click at [785, 411] on img at bounding box center [782, 404] width 13 height 13
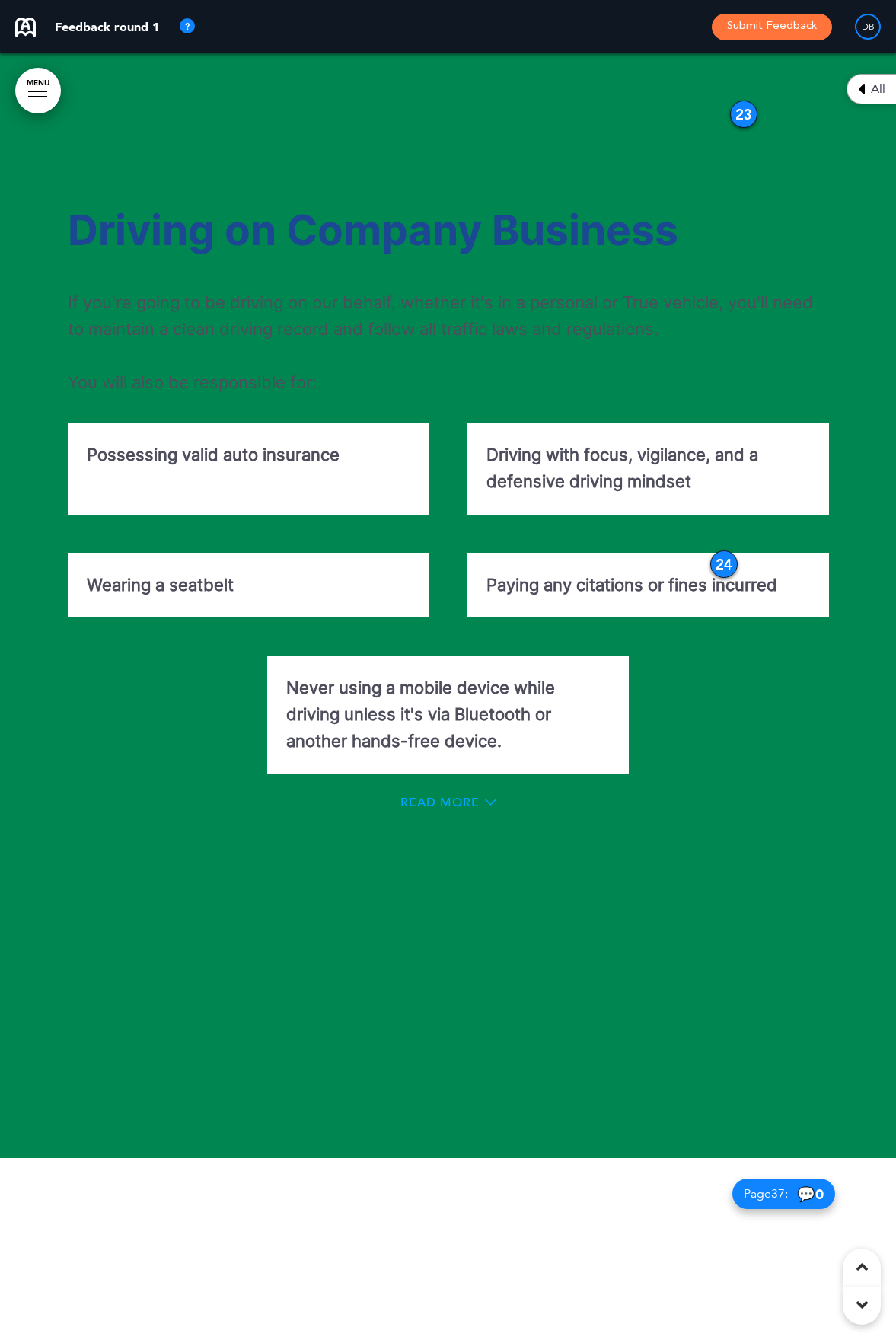
click at [484, 808] on icon at bounding box center [490, 802] width 12 height 12
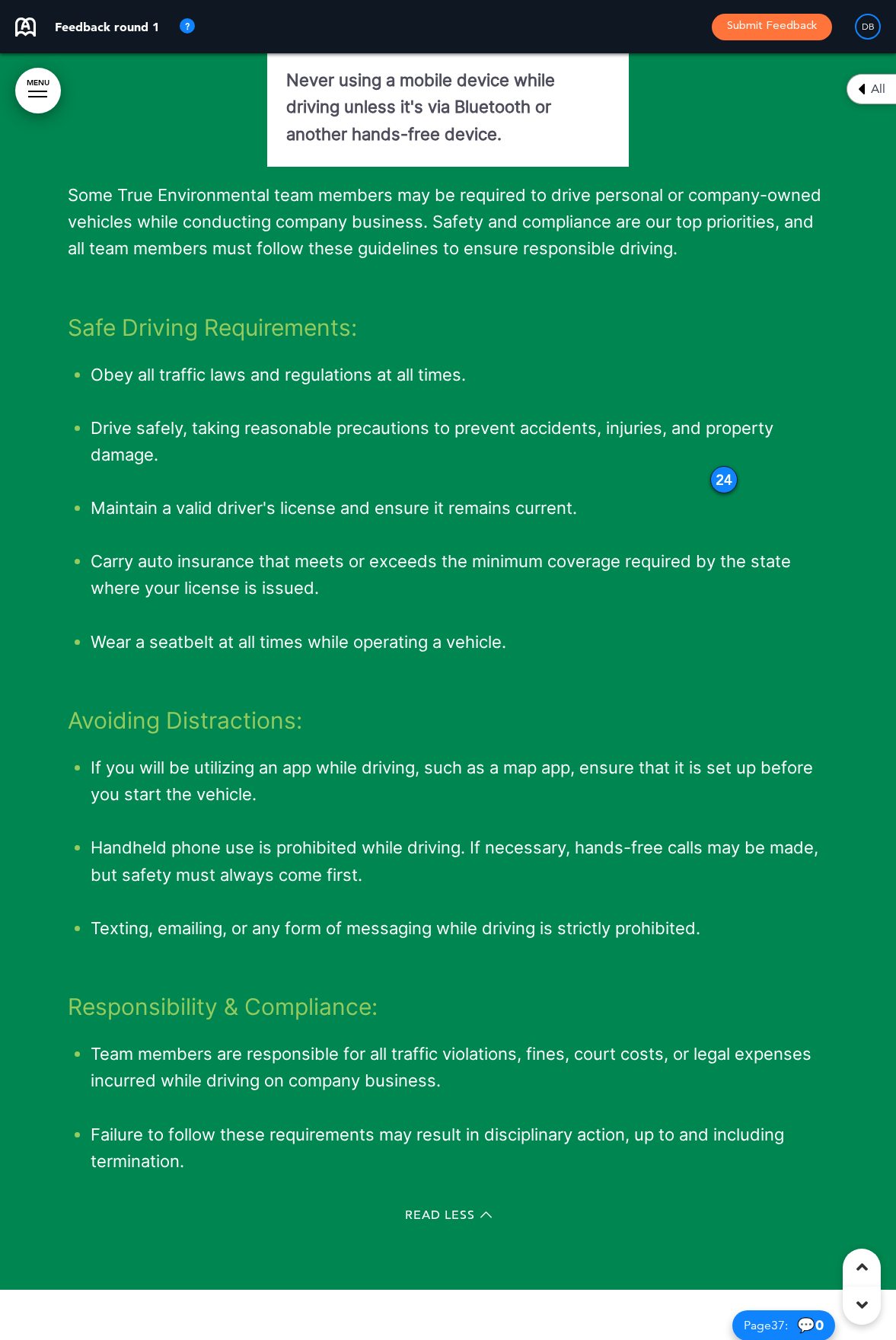
scroll to position [45863, 0]
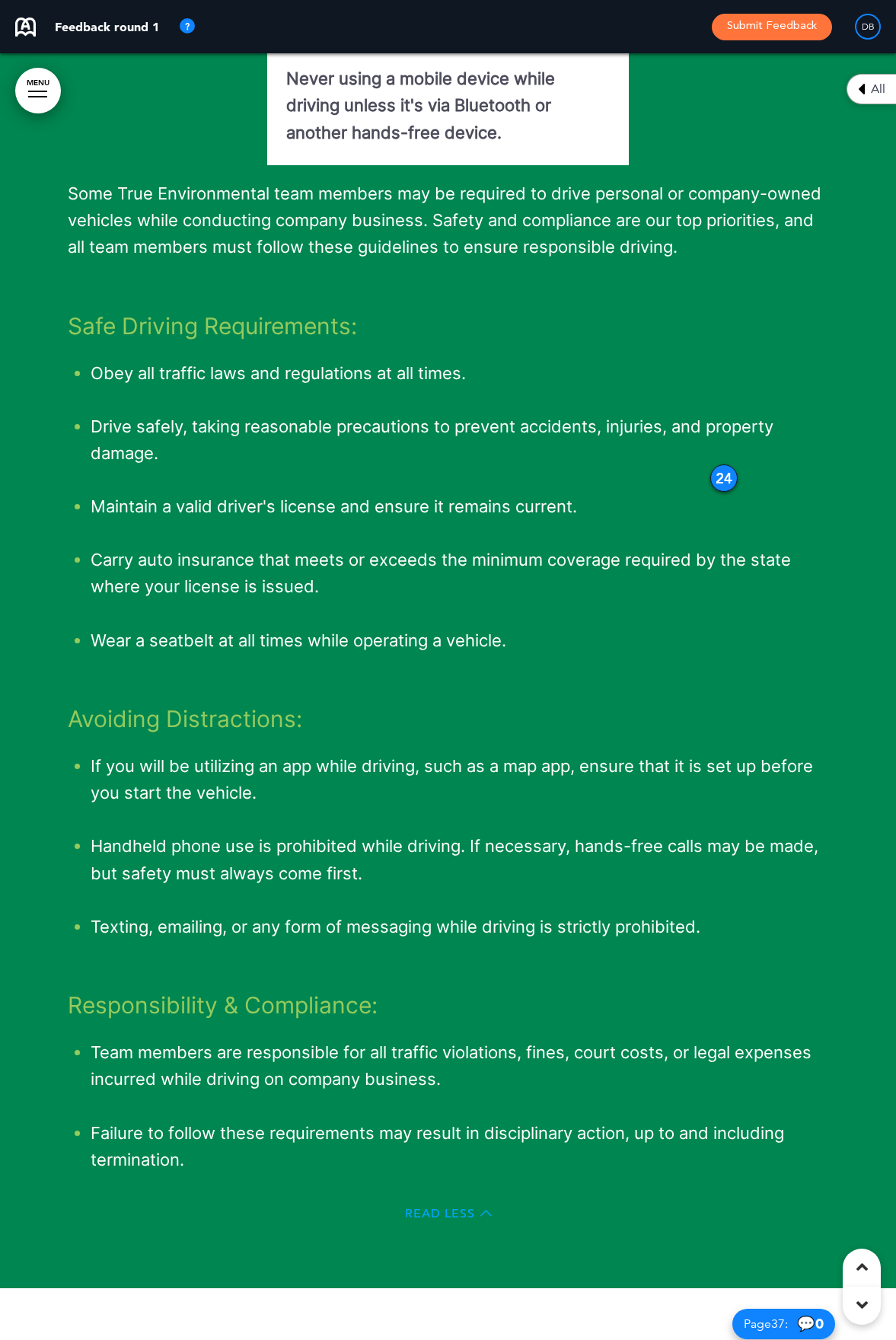
click at [486, 1219] on icon at bounding box center [486, 1213] width 12 height 12
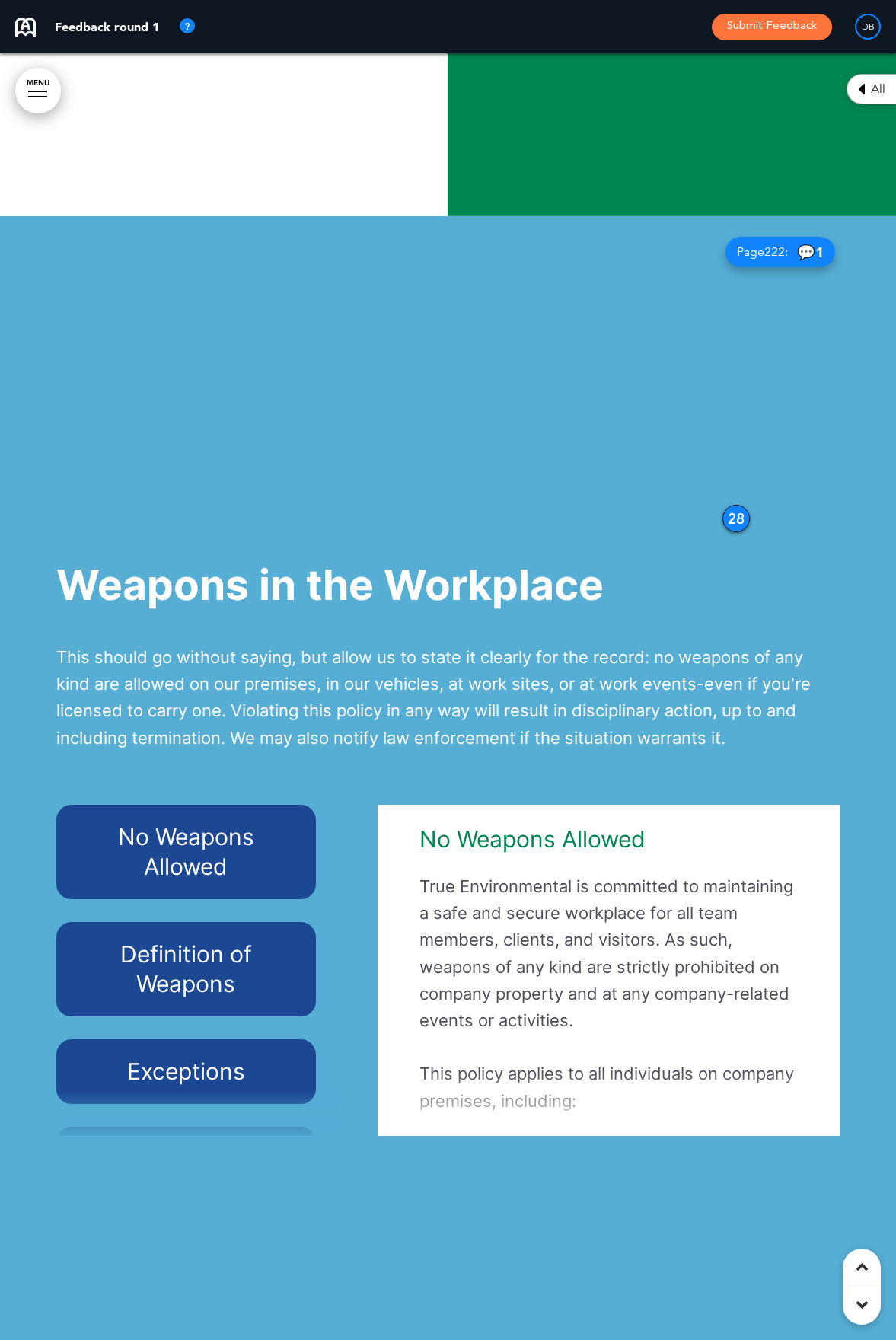
scroll to position [67107, 0]
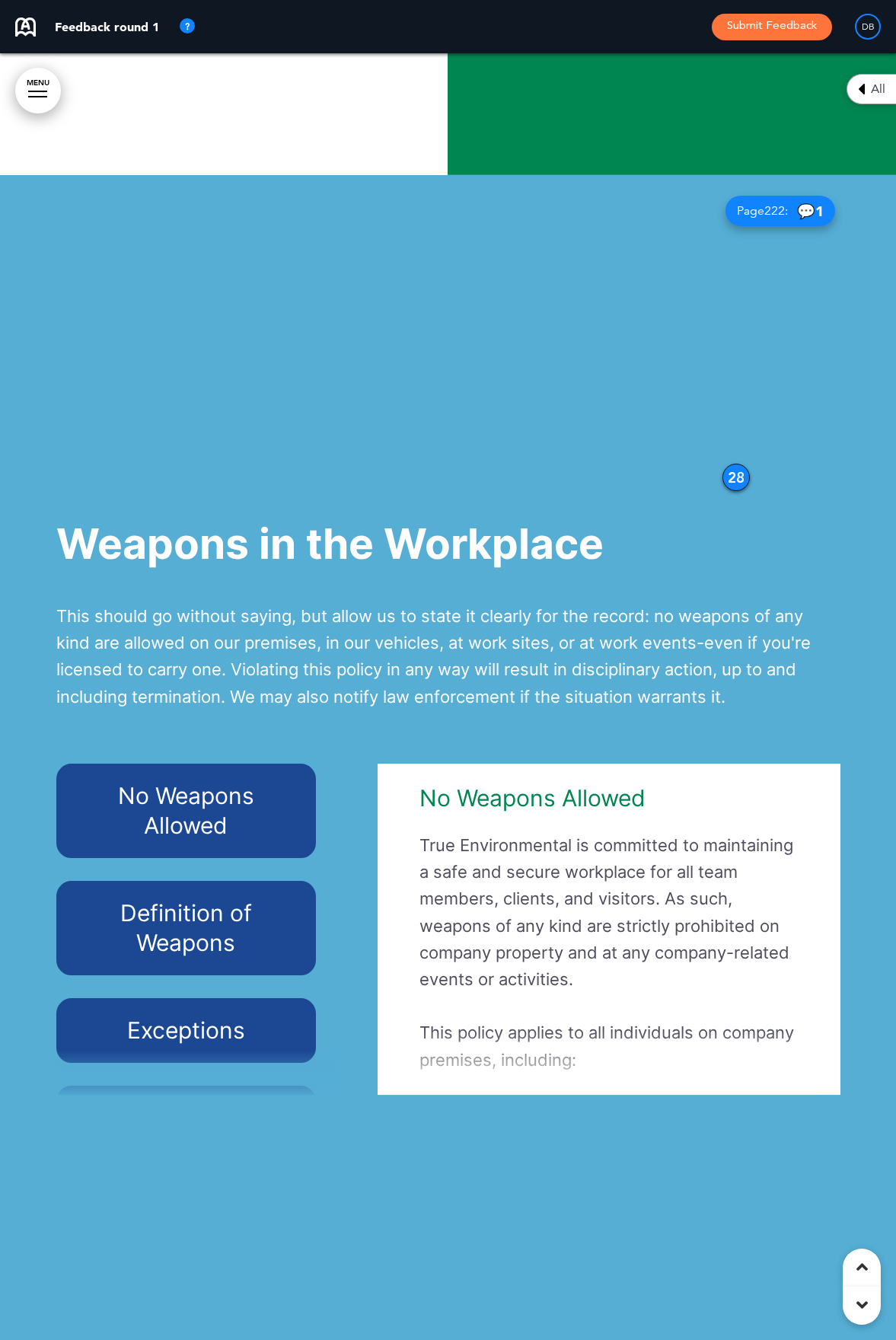
click at [263, 958] on h6 "Definition of Weapons" at bounding box center [186, 928] width 225 height 60
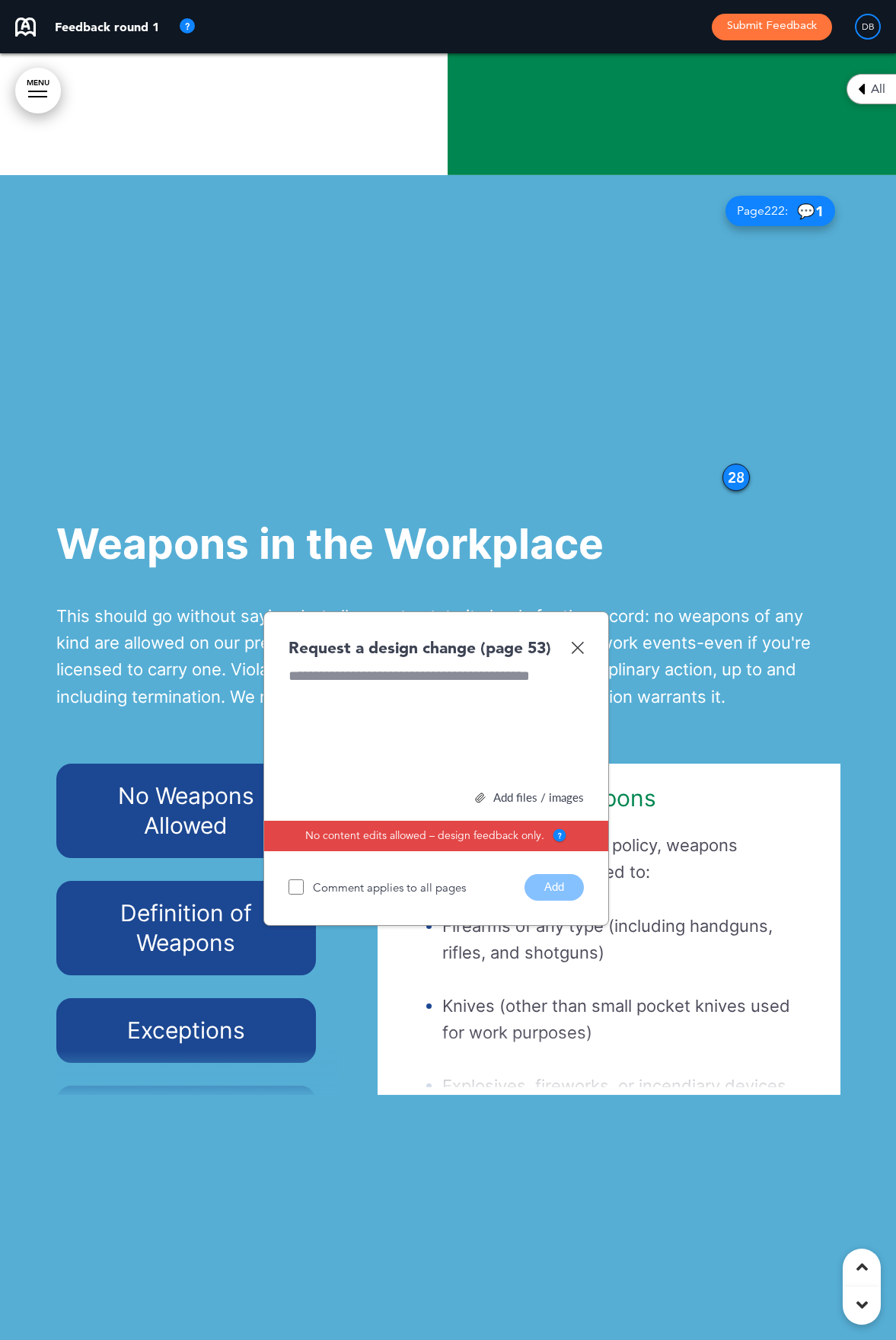
click at [576, 654] on img at bounding box center [577, 647] width 13 height 13
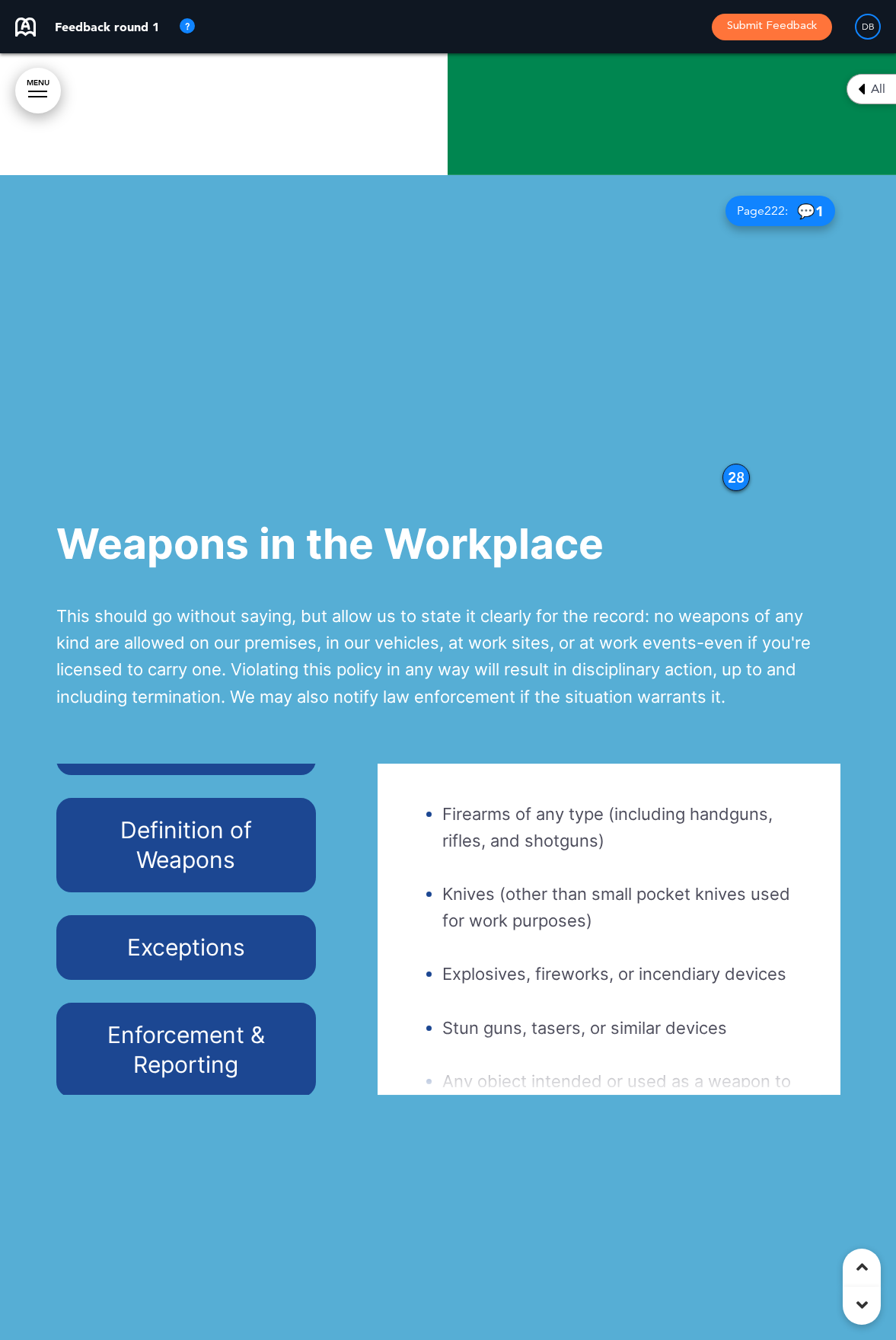
scroll to position [86, 0]
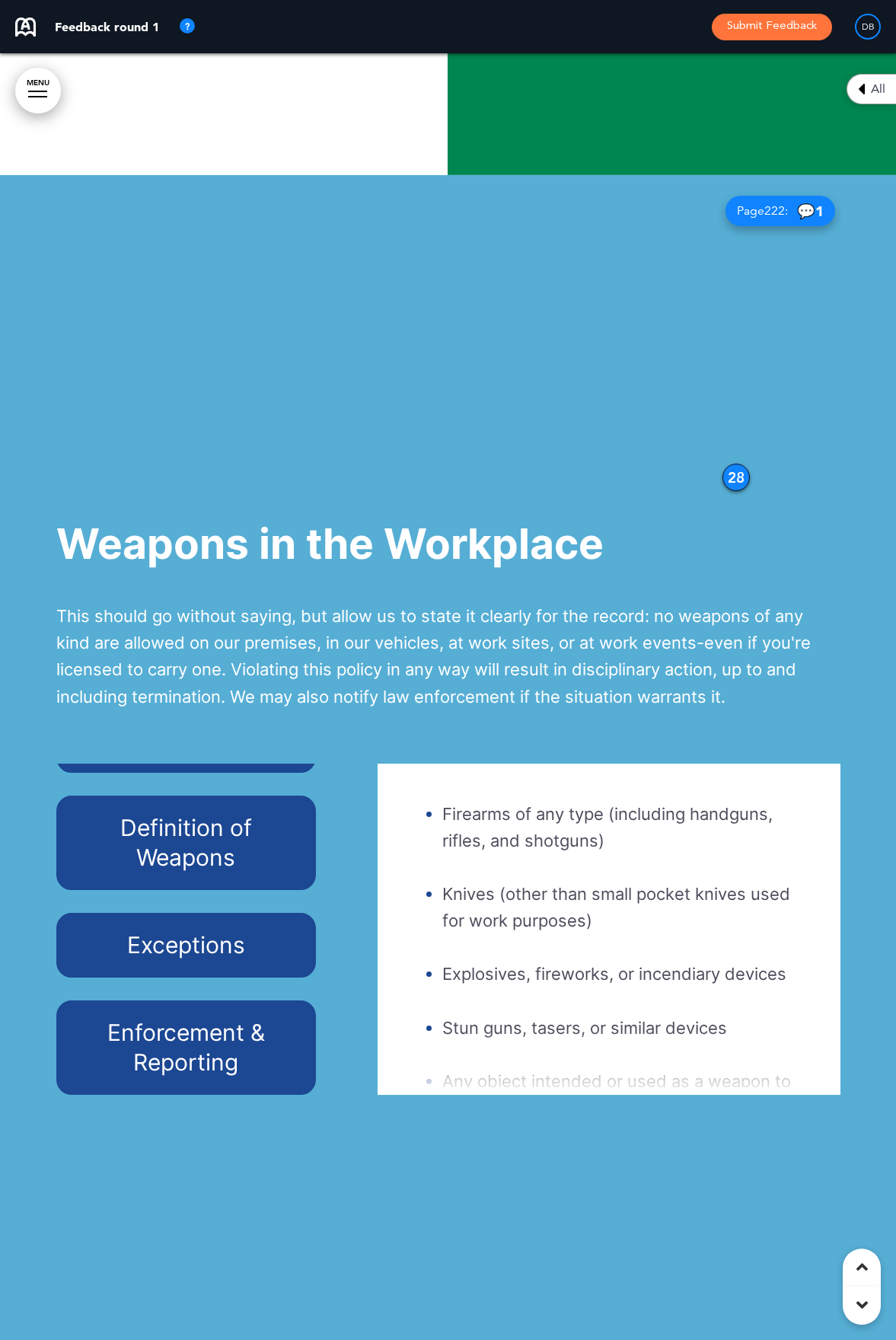
click at [188, 960] on h6 "Exceptions" at bounding box center [186, 945] width 225 height 29
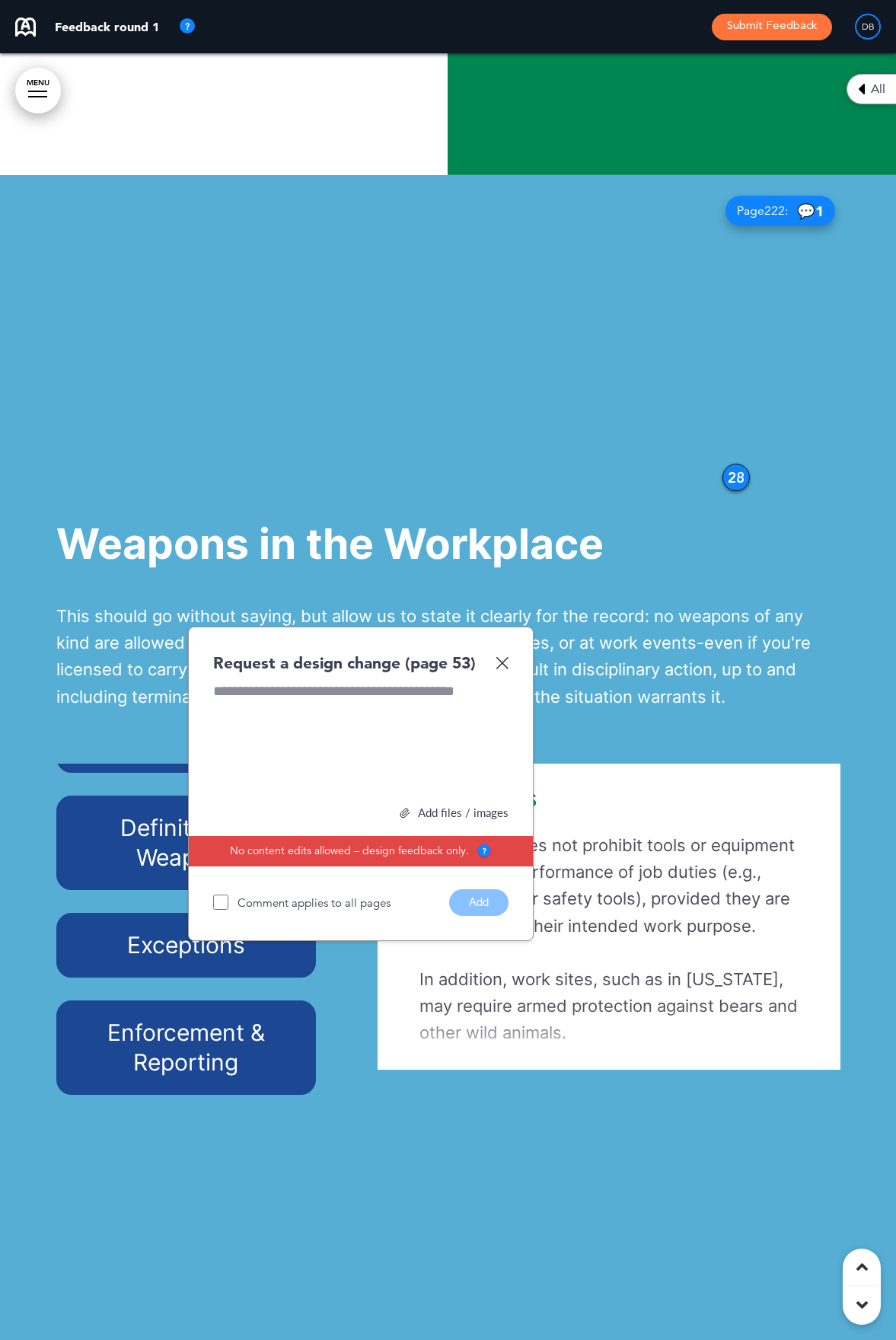
click at [507, 669] on img at bounding box center [501, 662] width 13 height 13
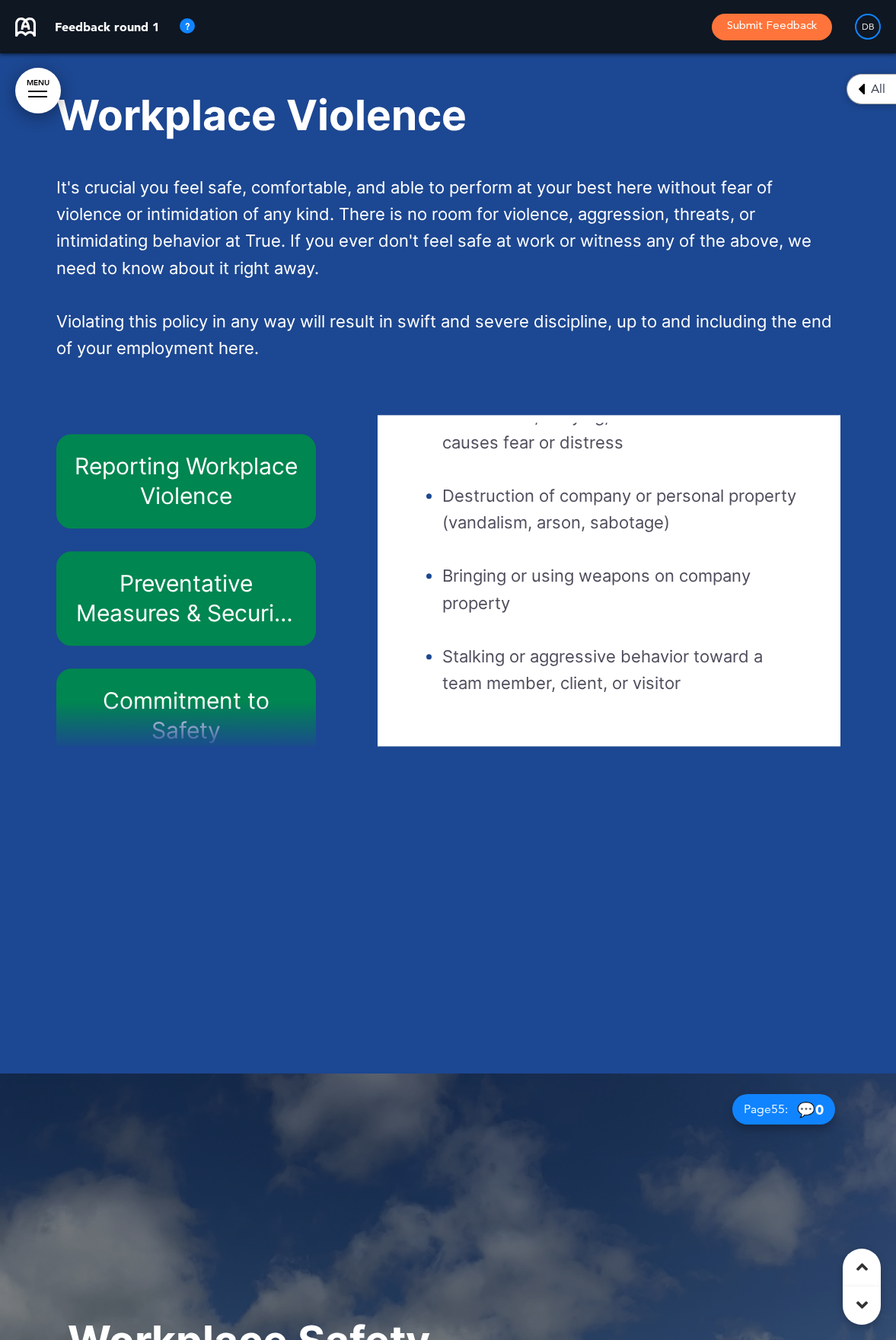
scroll to position [115, 0]
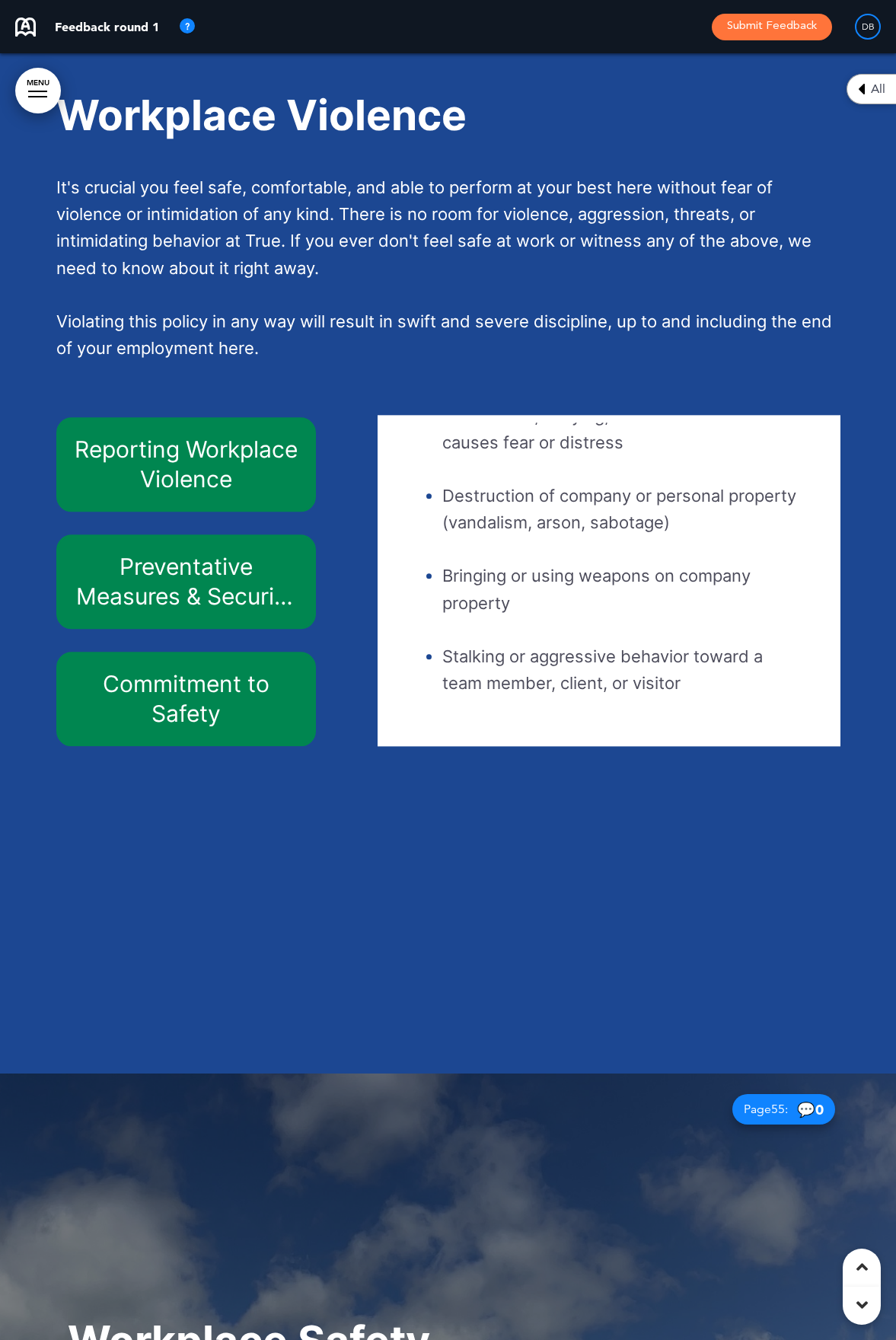
click at [207, 730] on h6 "Commitment to Safety" at bounding box center [186, 699] width 225 height 60
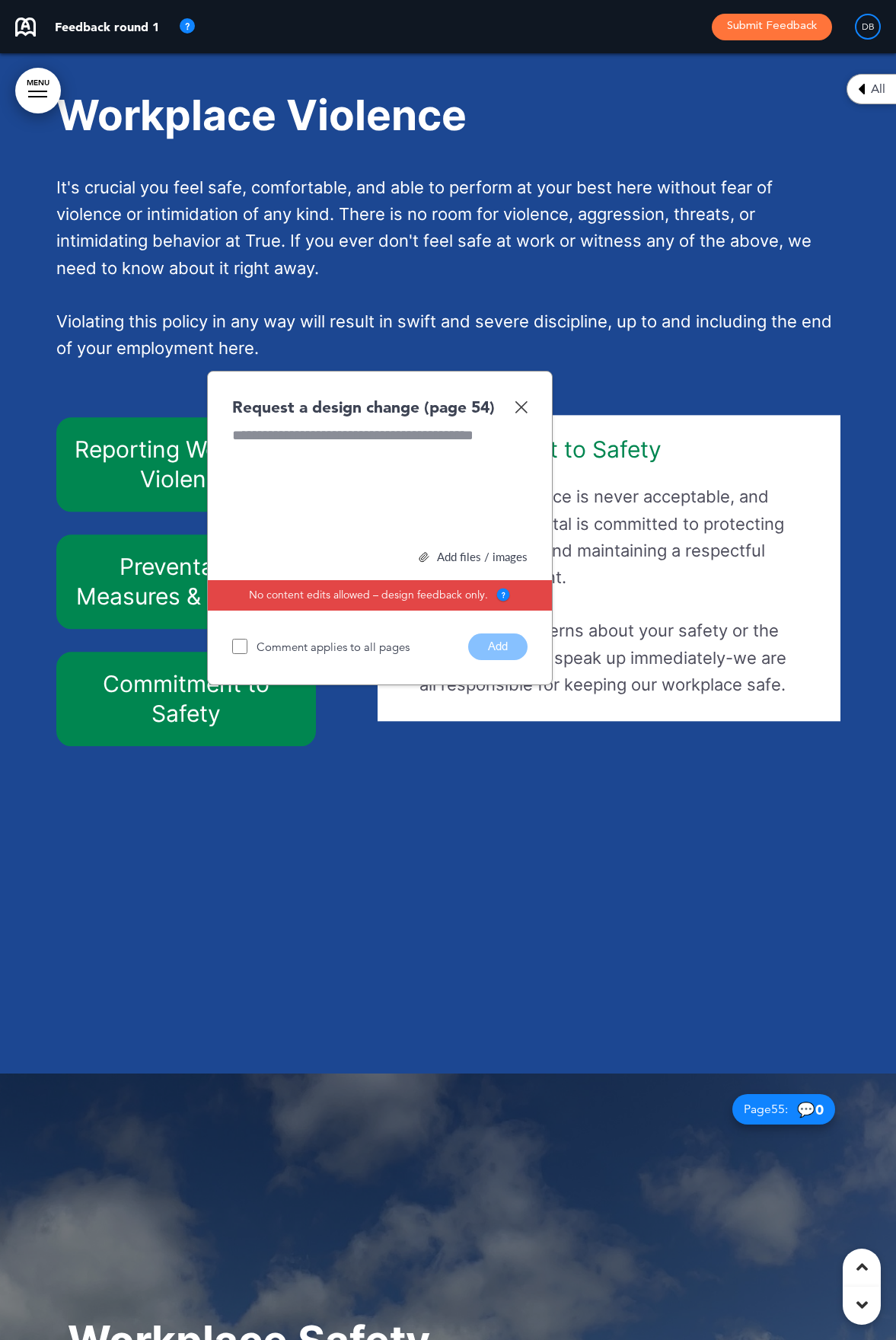
click at [524, 413] on img at bounding box center [521, 407] width 13 height 13
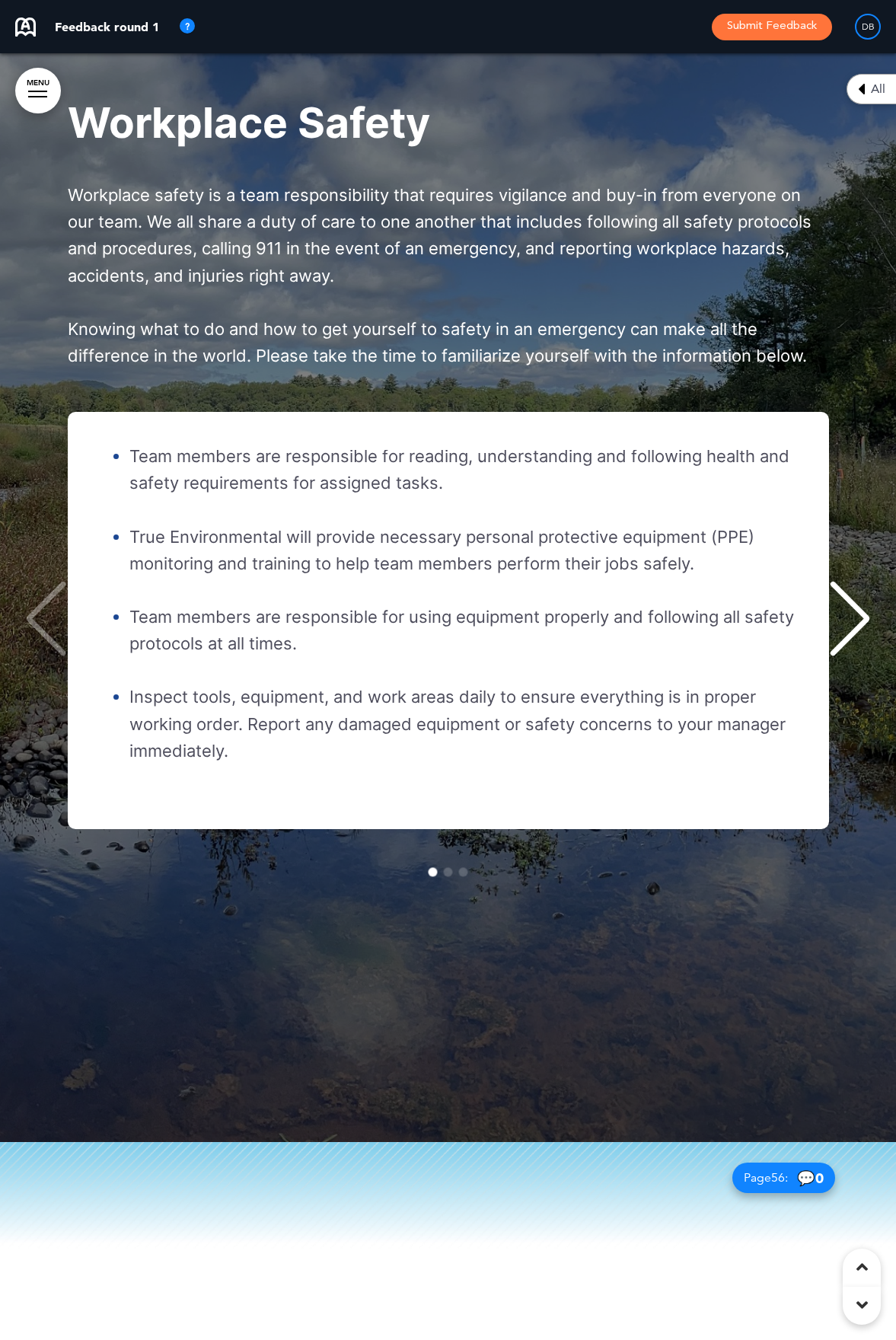
scroll to position [0, 0]
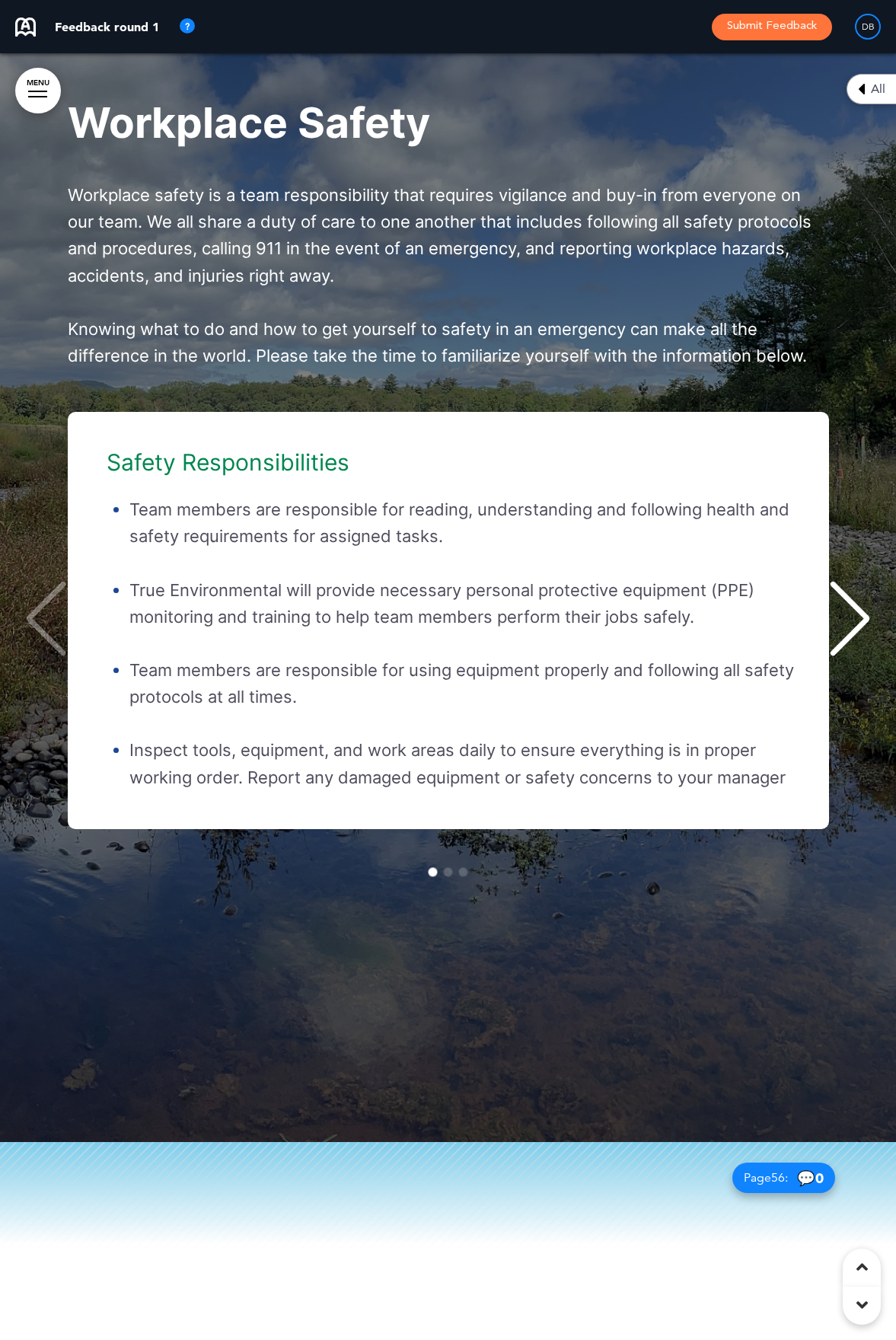
click at [852, 657] on div "Next slide" at bounding box center [849, 619] width 46 height 76
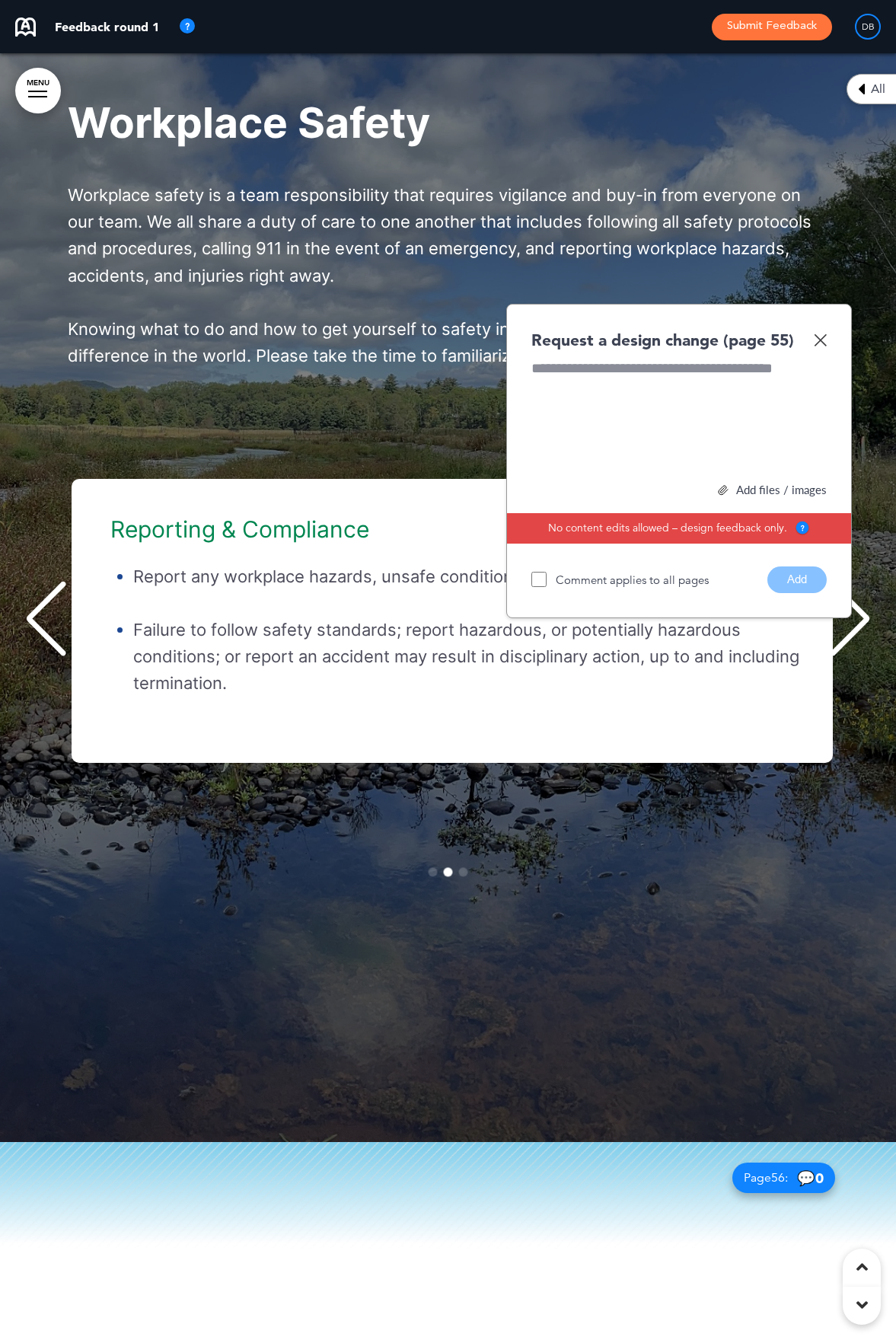
scroll to position [0, 873]
click at [818, 346] on img at bounding box center [820, 340] width 13 height 13
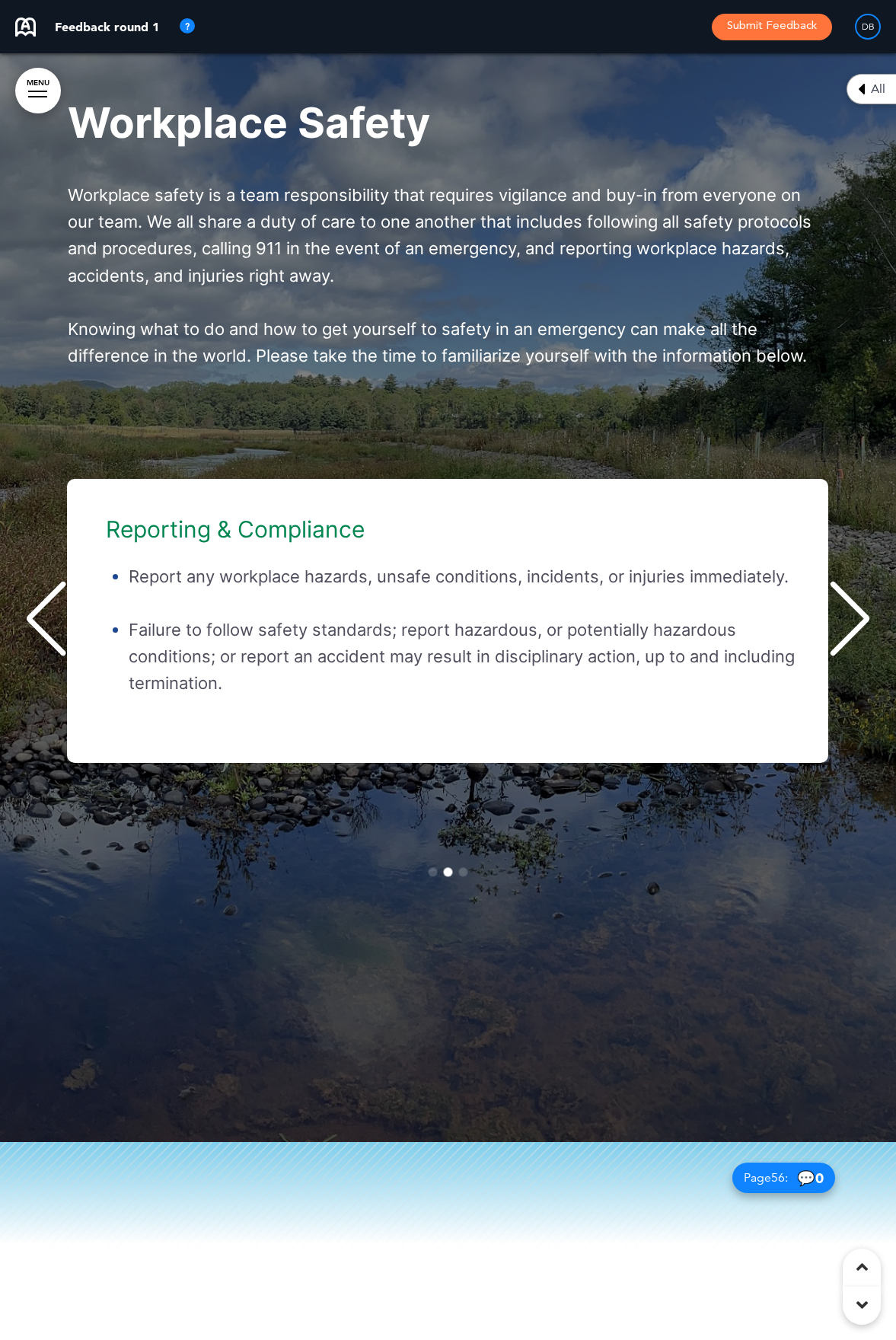
click at [864, 657] on div "Next slide" at bounding box center [849, 619] width 46 height 76
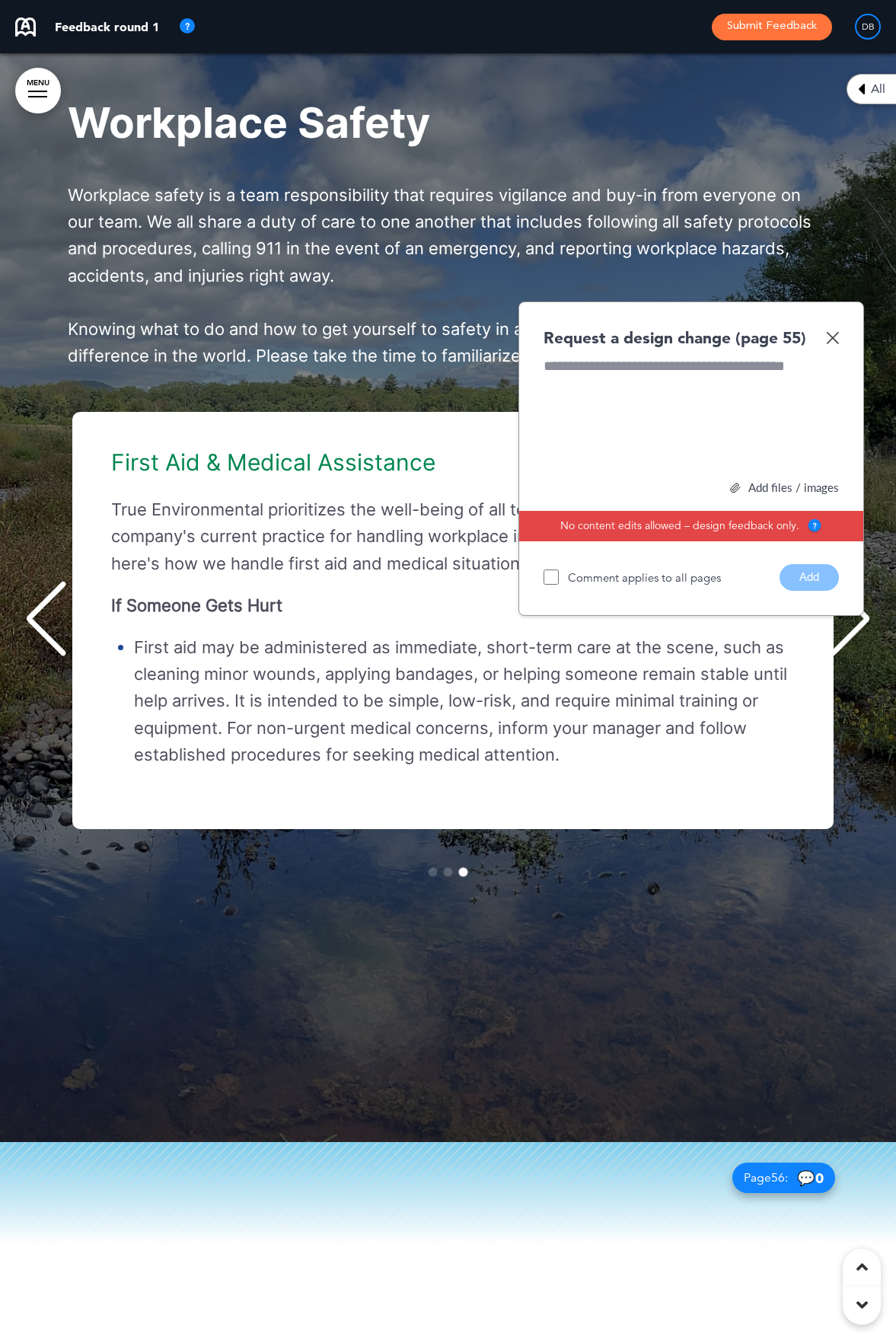
scroll to position [0, 1746]
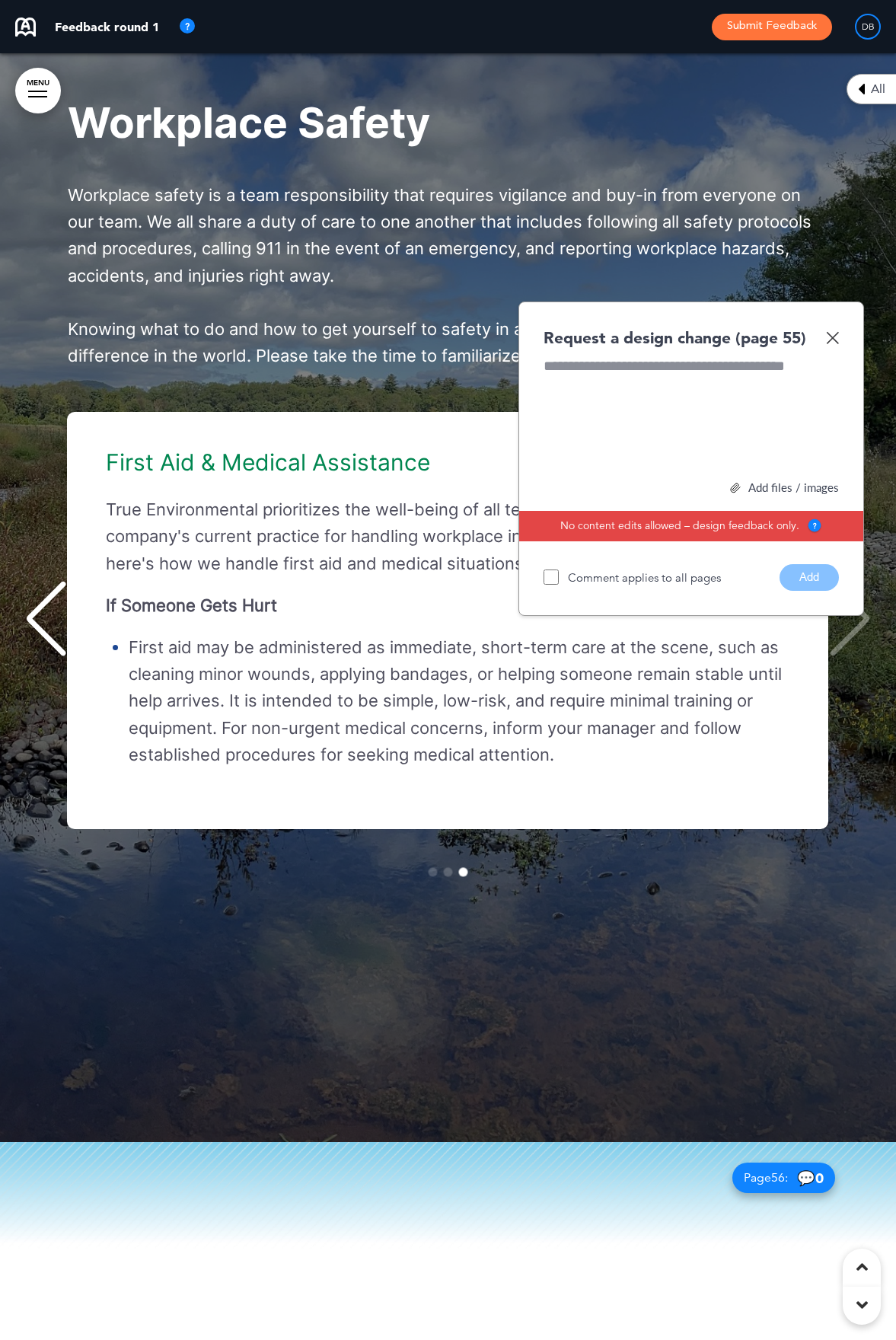
click at [826, 344] on img at bounding box center [831, 337] width 13 height 13
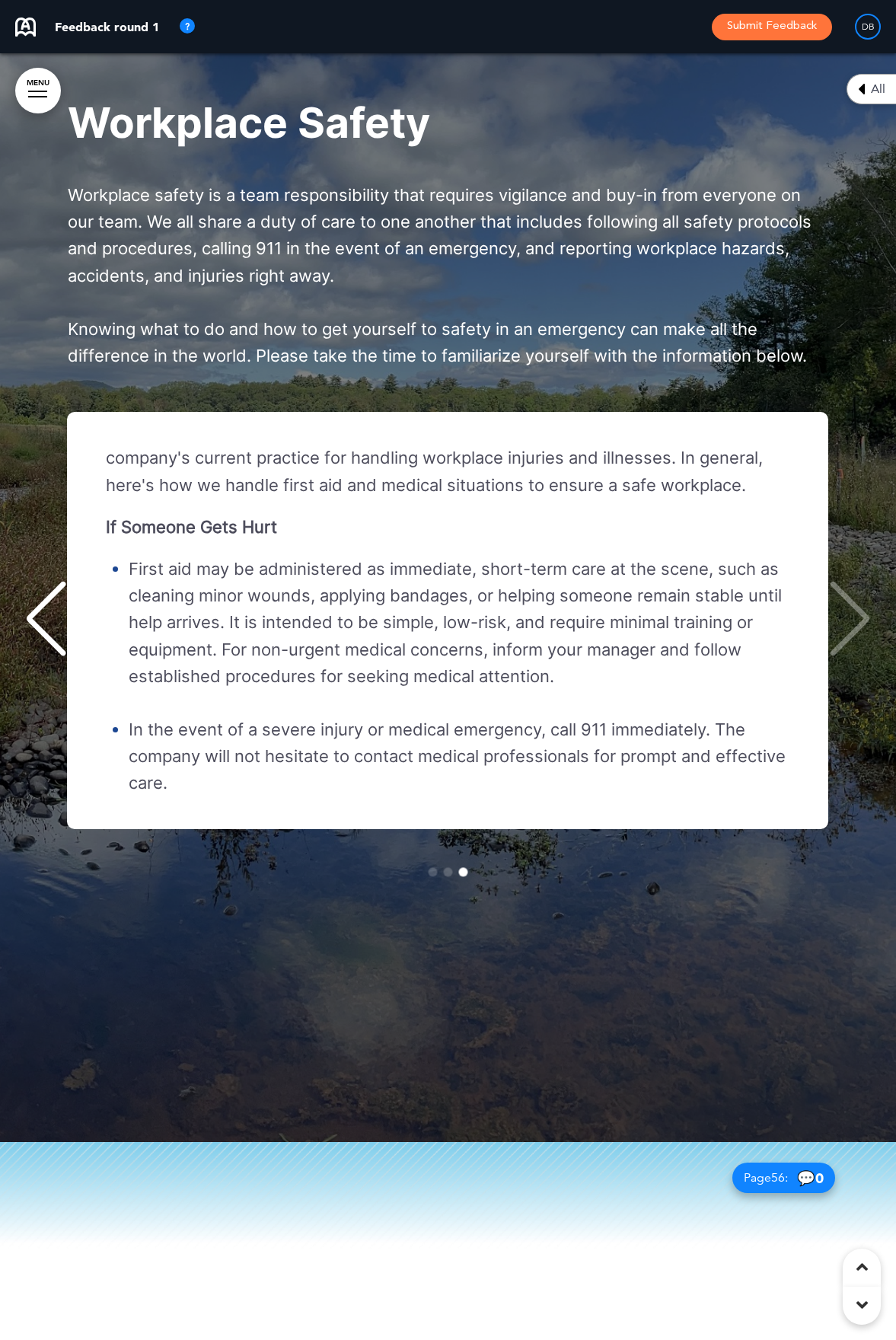
scroll to position [66, 0]
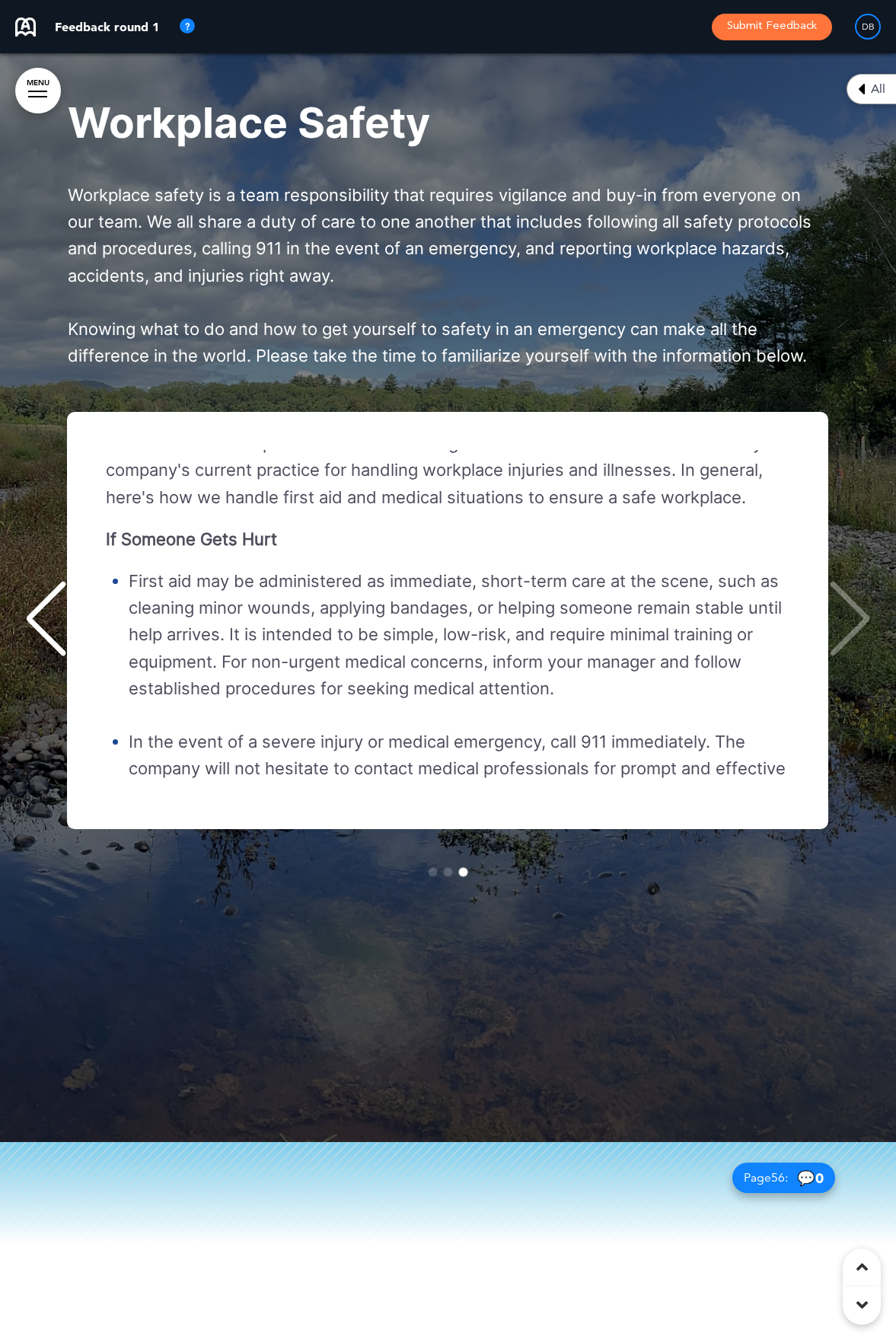
click at [389, 667] on p "First aid may be administered as immediate, short-term care at the scene, such …" at bounding box center [463, 635] width 668 height 134
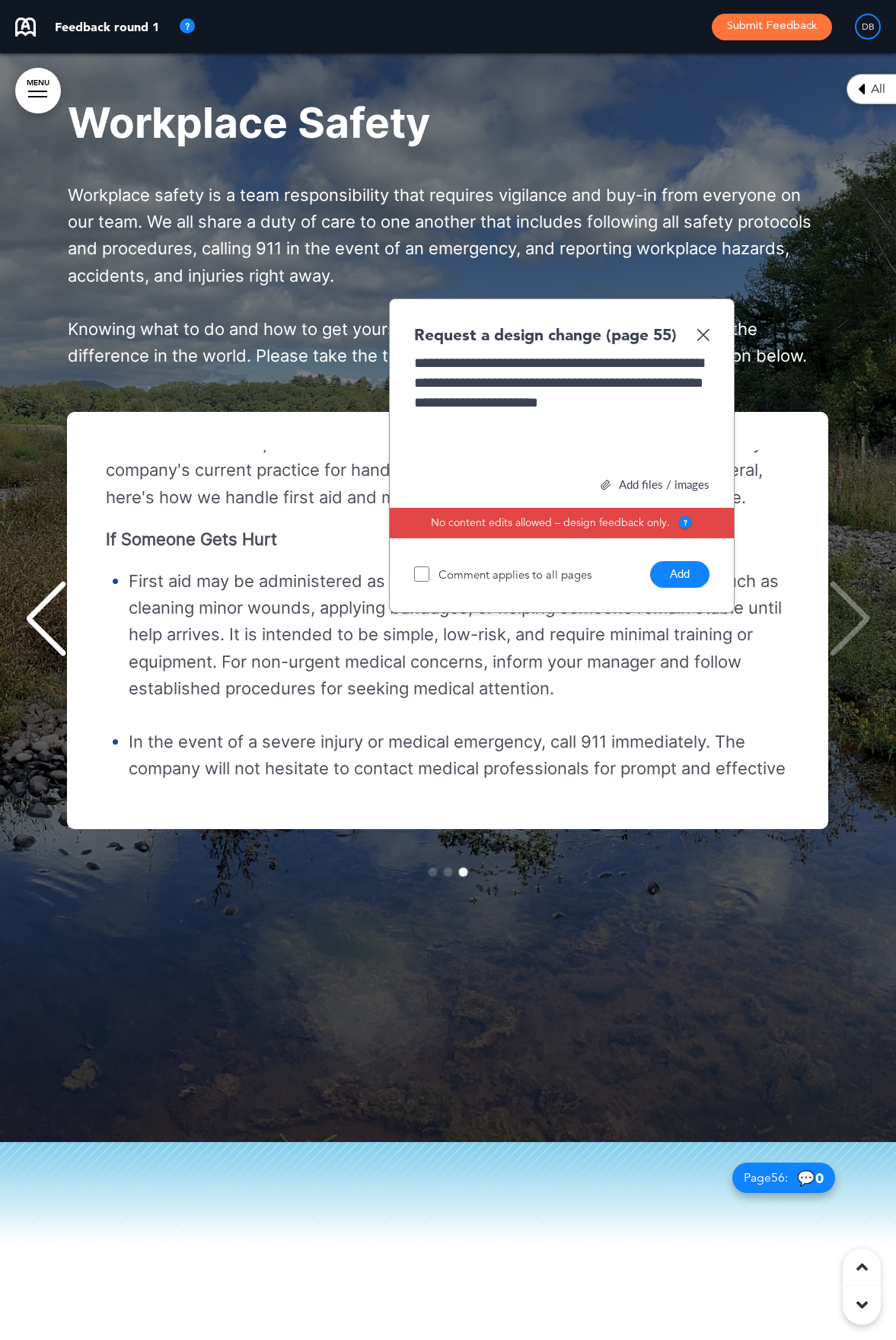
click at [676, 588] on button "Add" at bounding box center [679, 574] width 60 height 27
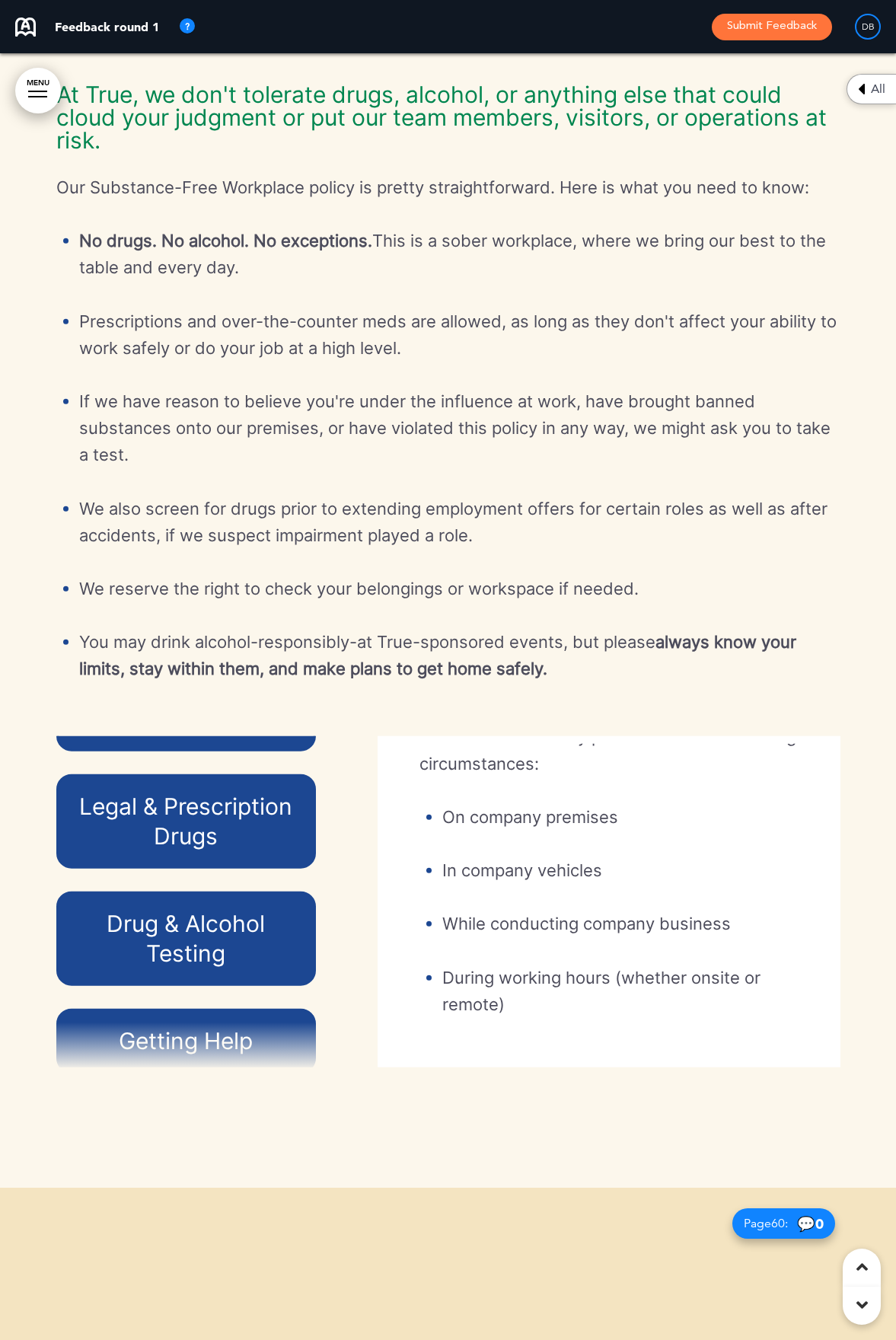
scroll to position [261, 0]
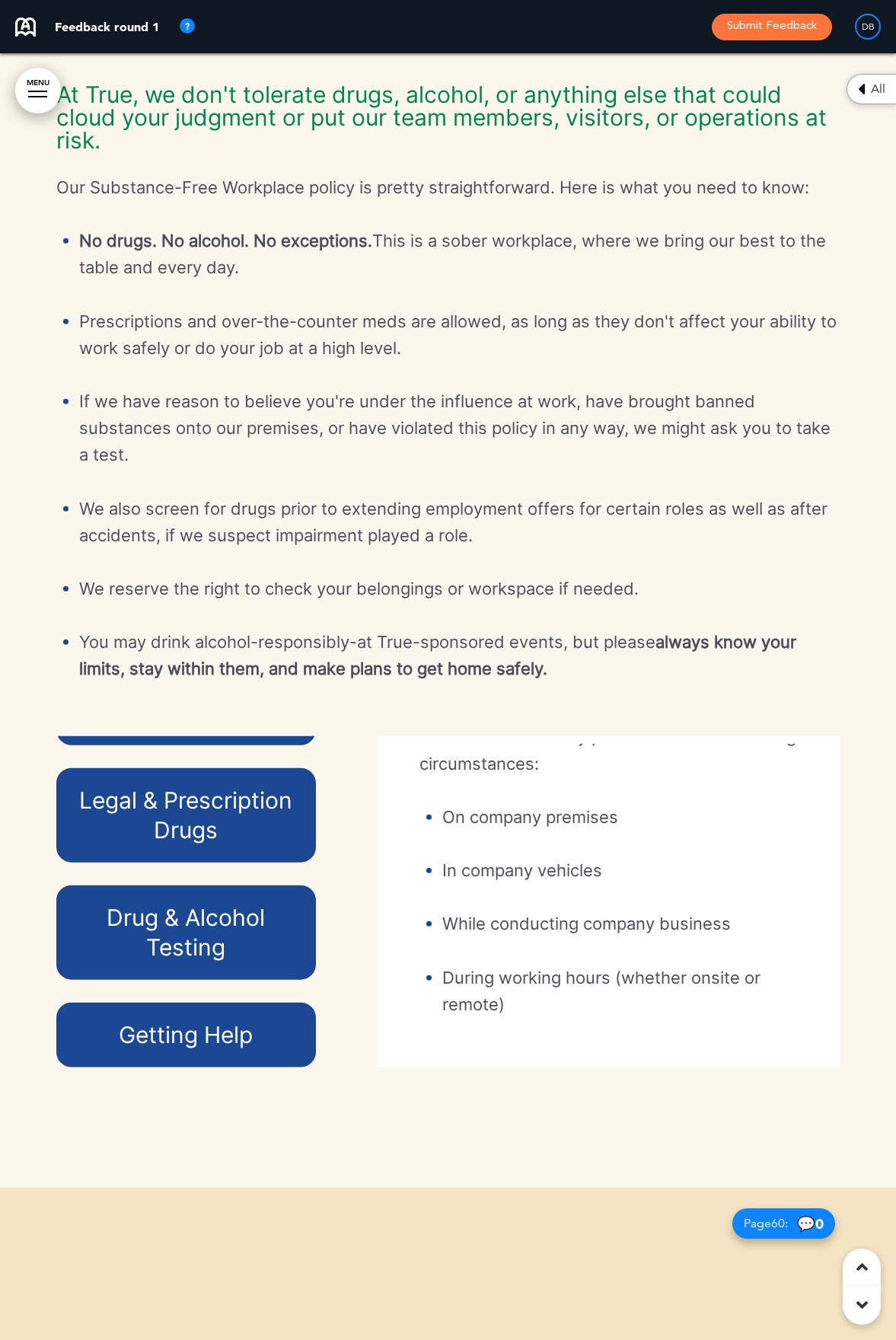
click at [180, 962] on h6 "Drug & Alcohol Testing" at bounding box center [186, 932] width 225 height 60
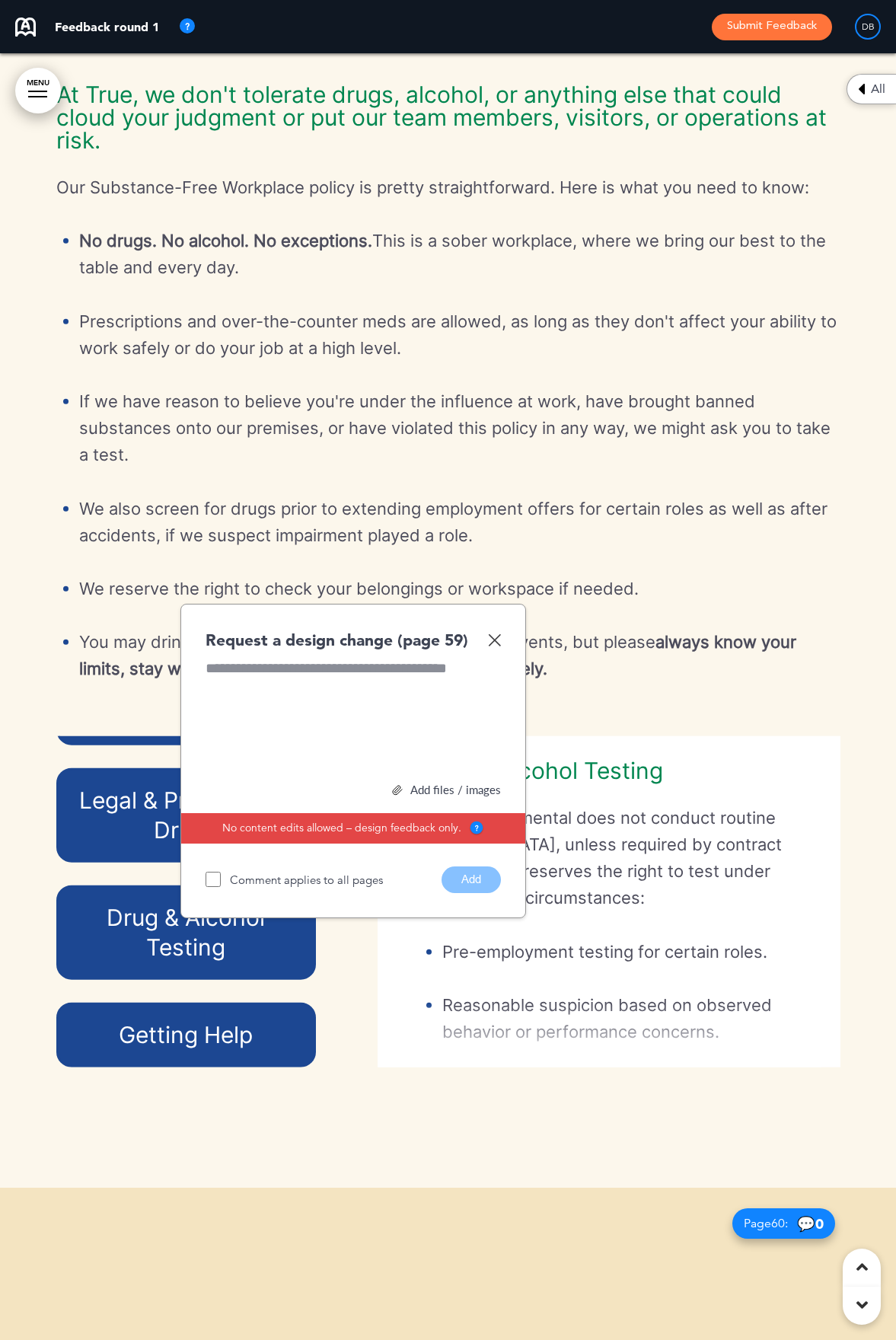
click at [493, 647] on img at bounding box center [494, 640] width 13 height 13
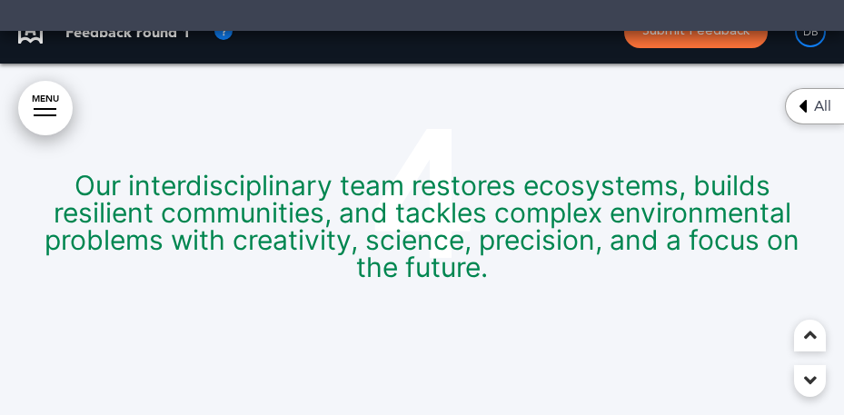
scroll to position [597, 0]
